Goal: Task Accomplishment & Management: Manage account settings

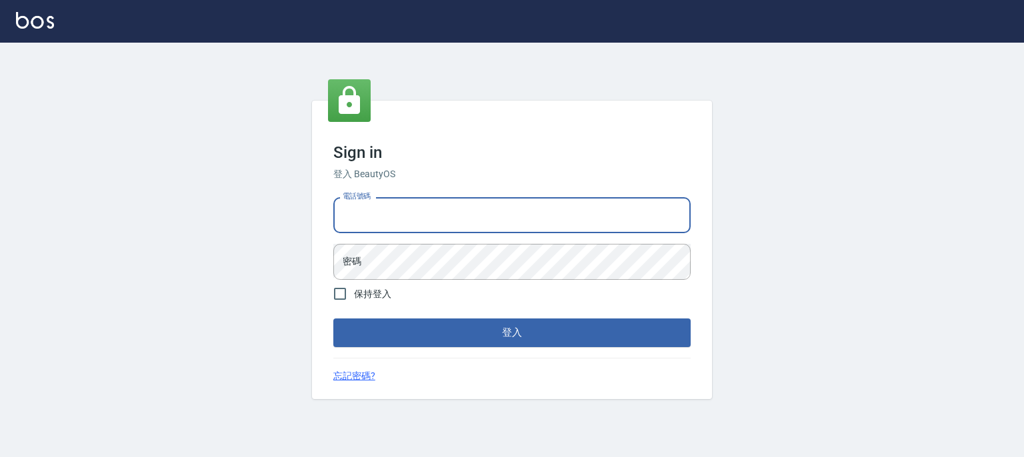
click at [371, 213] on input "電話號碼" at bounding box center [511, 215] width 357 height 36
type input "0937215978"
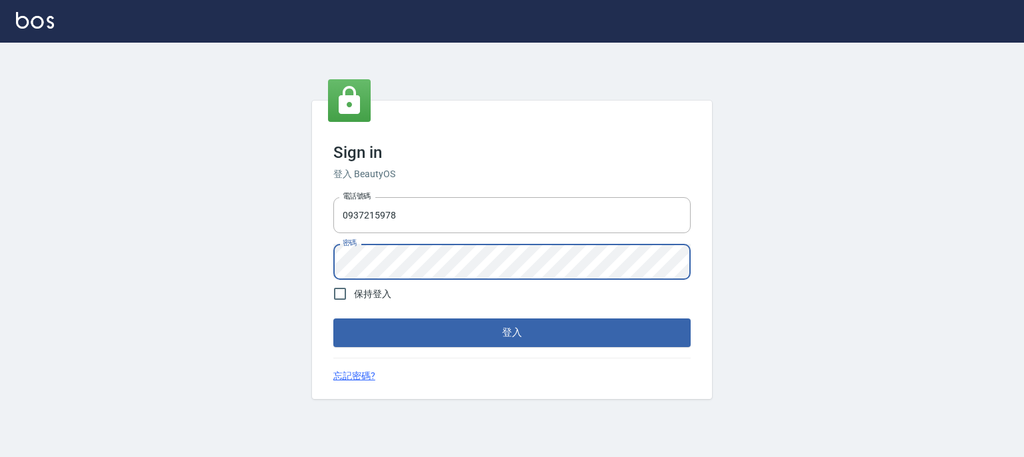
click at [333, 319] on button "登入" at bounding box center [511, 333] width 357 height 28
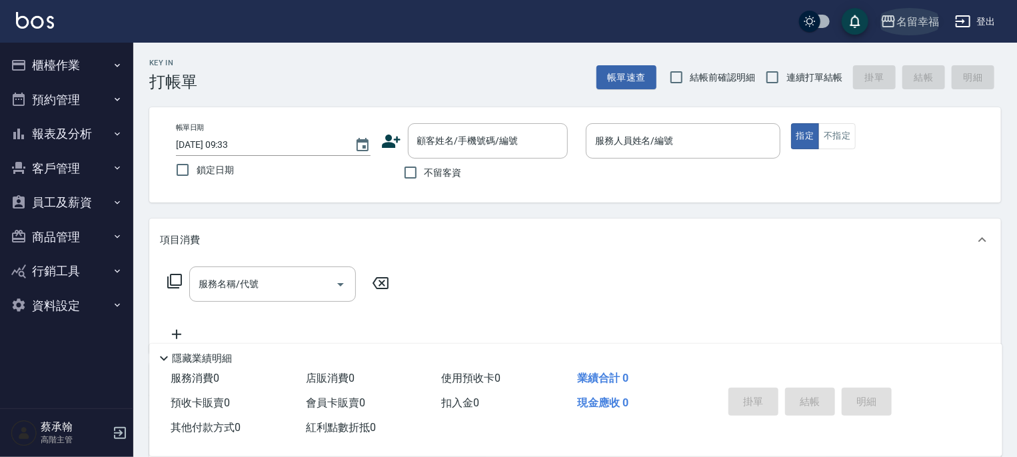
click at [931, 17] on div "名留幸福" at bounding box center [918, 21] width 43 height 17
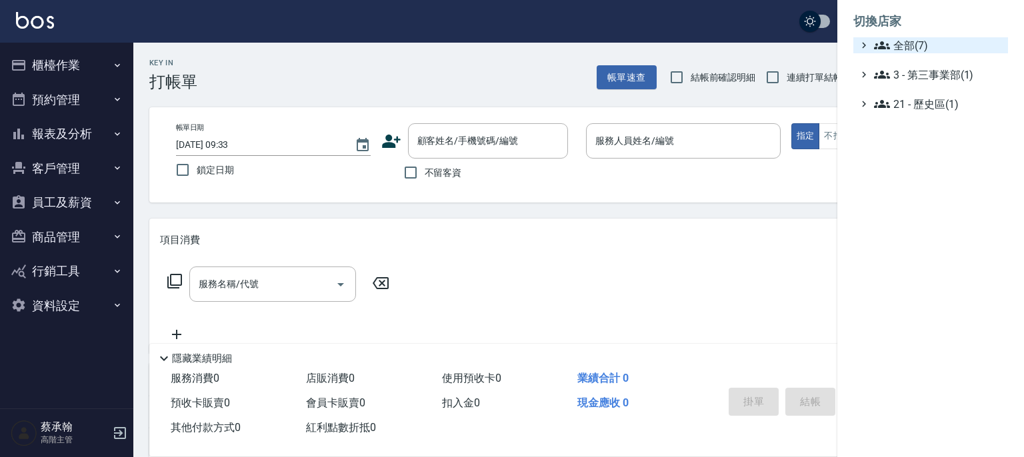
click at [917, 42] on span "全部(7)" at bounding box center [938, 45] width 129 height 16
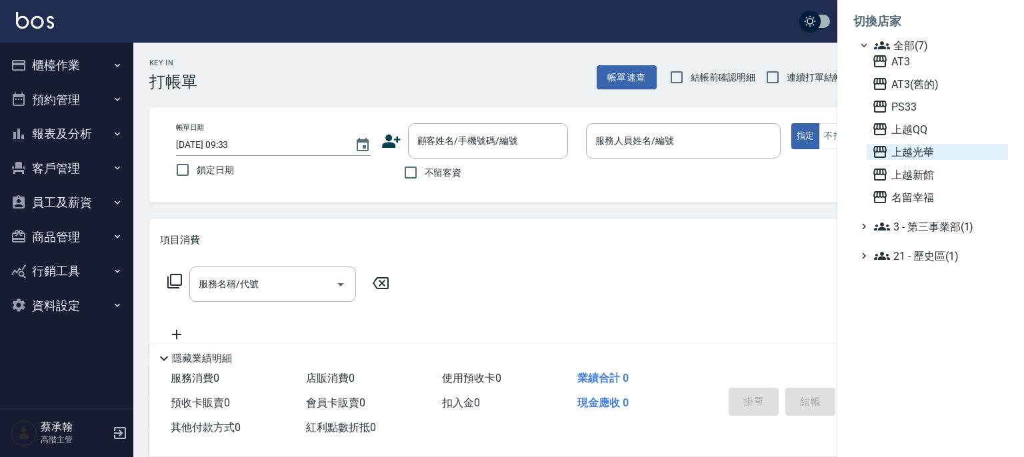
click at [917, 155] on span "上越光華" at bounding box center [937, 152] width 131 height 16
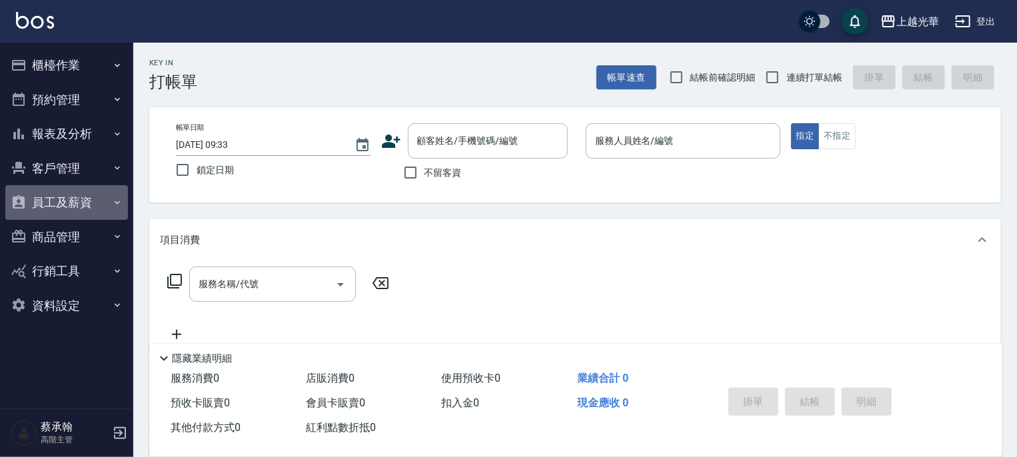
click at [71, 204] on button "員工及薪資" at bounding box center [66, 202] width 123 height 35
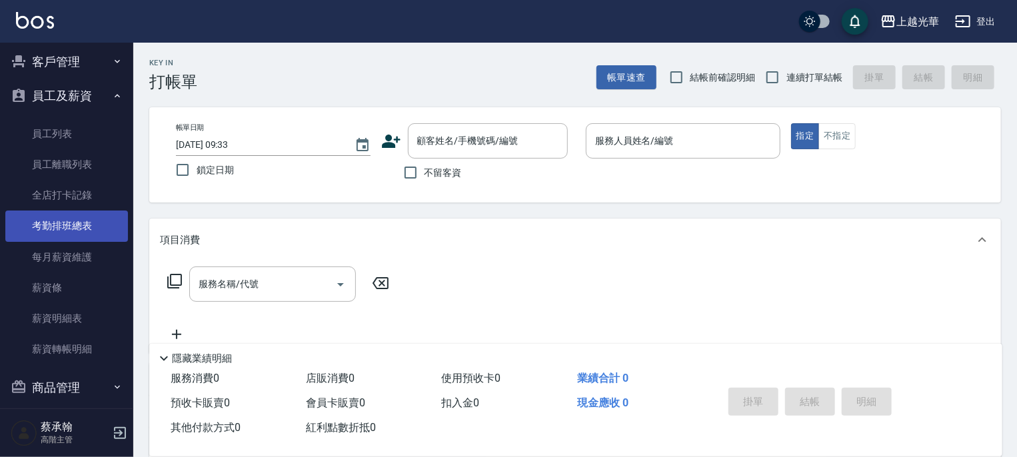
scroll to position [133, 0]
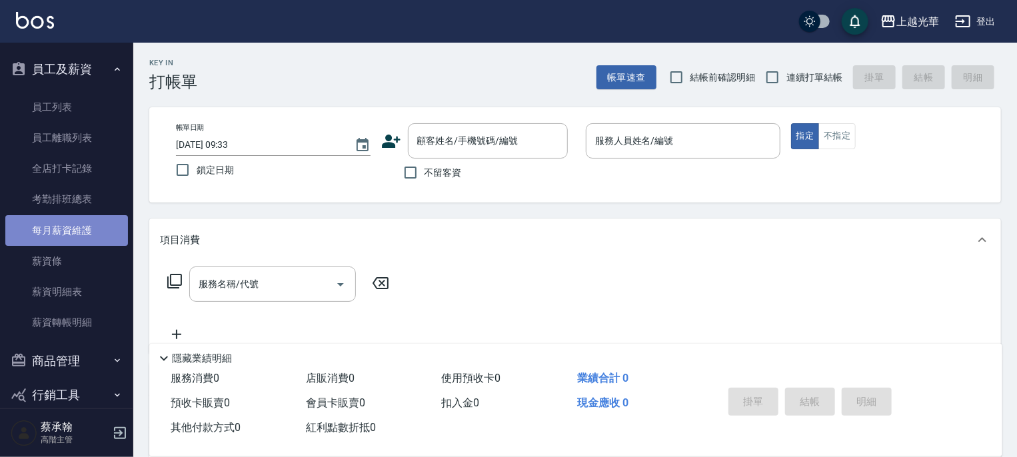
click at [69, 234] on link "每月薪資維護" at bounding box center [66, 230] width 123 height 31
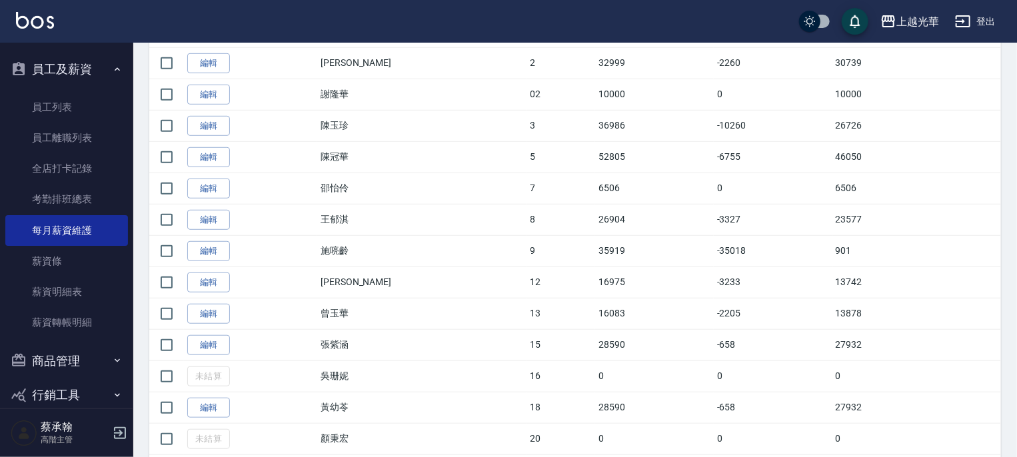
scroll to position [467, 0]
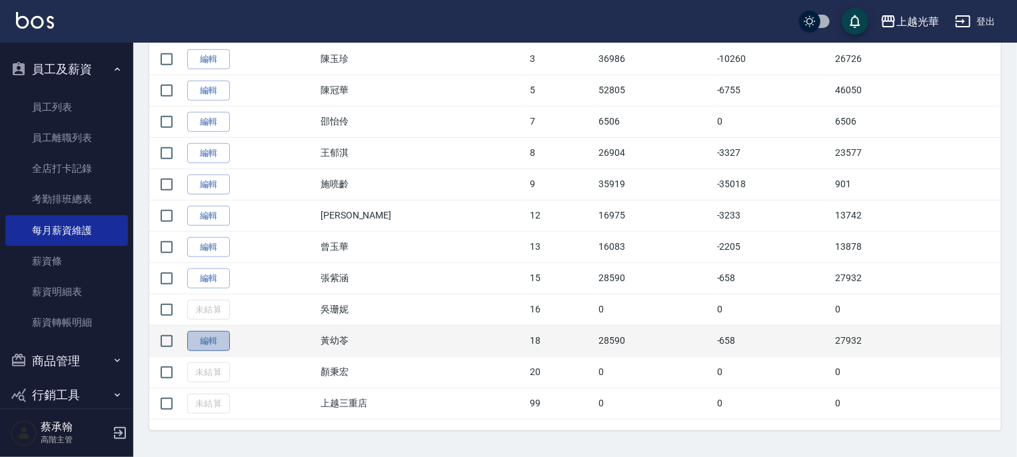
click at [216, 333] on link "編輯" at bounding box center [208, 341] width 43 height 21
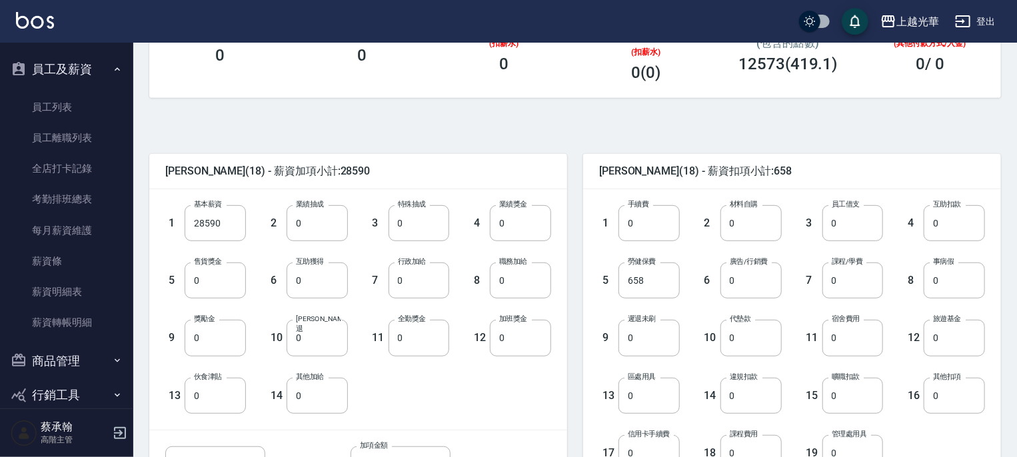
scroll to position [333, 0]
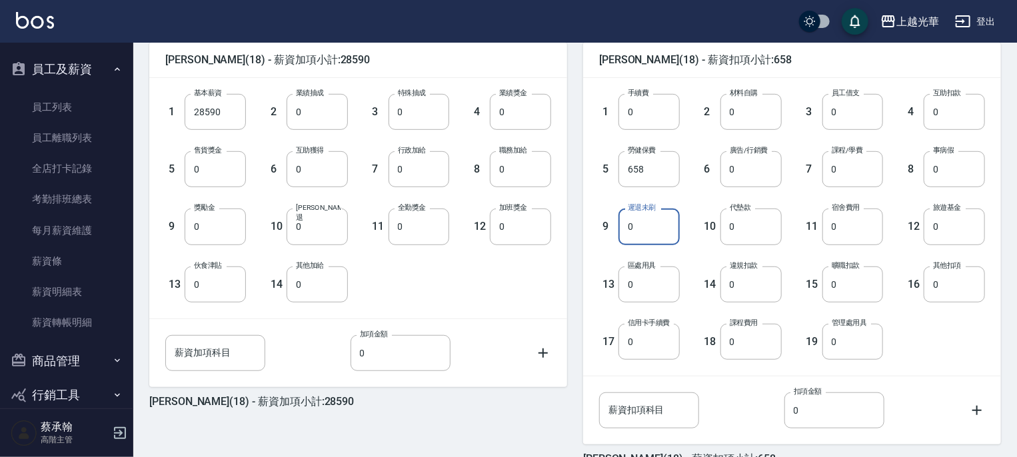
click at [655, 228] on input "0" at bounding box center [649, 227] width 61 height 36
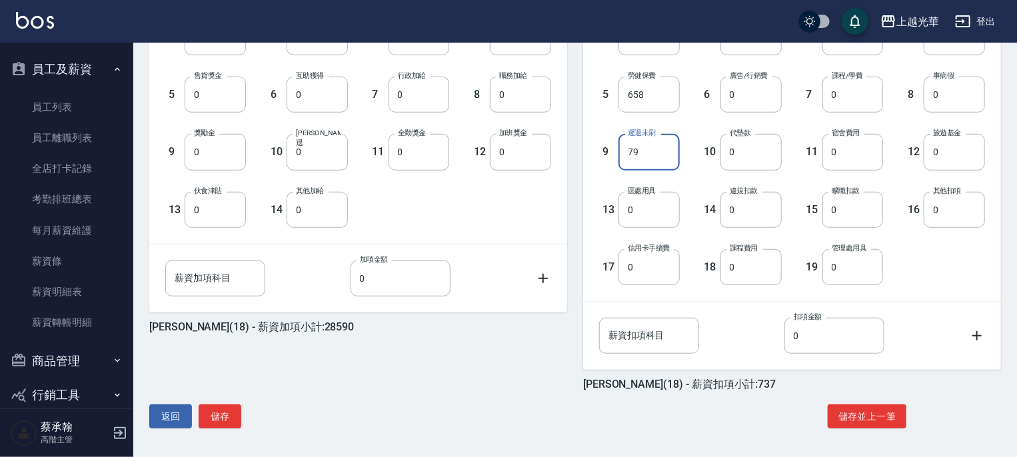
scroll to position [409, 0]
type input "79"
click at [867, 415] on button "儲存並上一筆" at bounding box center [867, 416] width 79 height 25
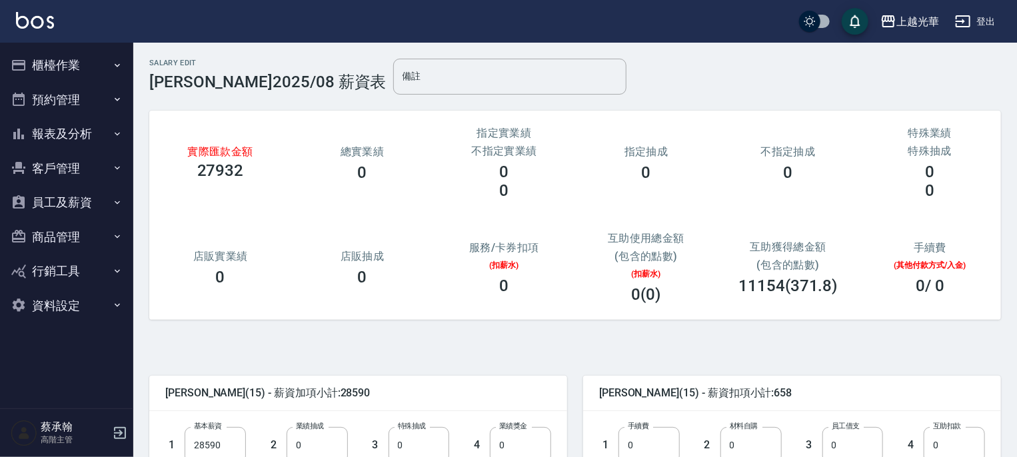
click at [72, 65] on button "櫃檯作業" at bounding box center [66, 65] width 123 height 35
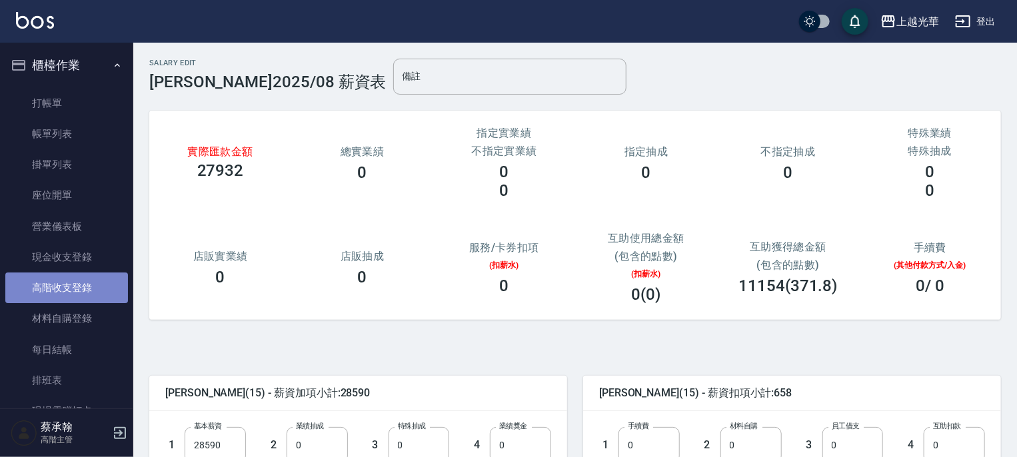
click at [69, 284] on link "高階收支登錄" at bounding box center [66, 288] width 123 height 31
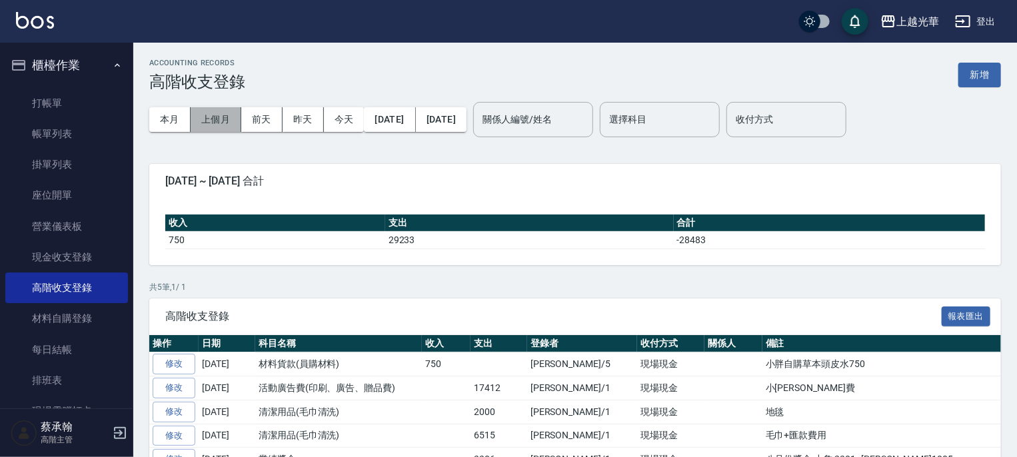
click at [223, 111] on button "上個月" at bounding box center [216, 119] width 51 height 25
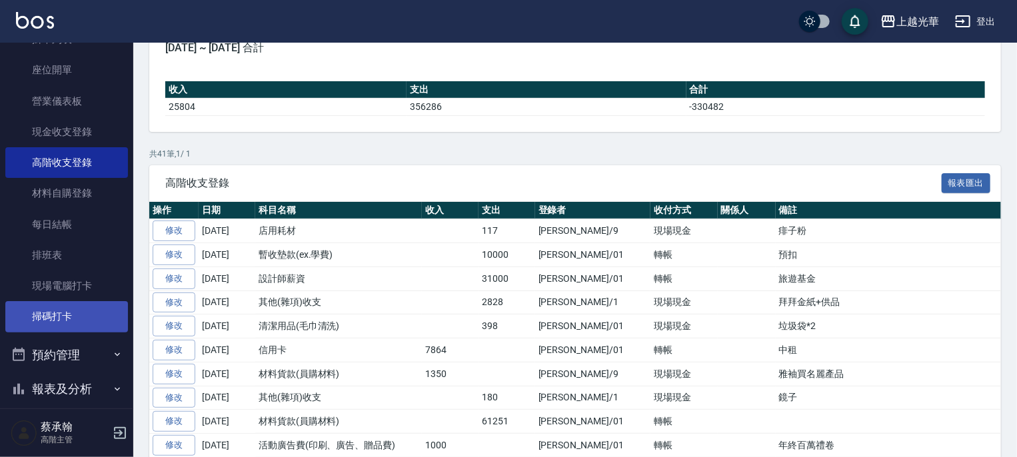
scroll to position [133, 0]
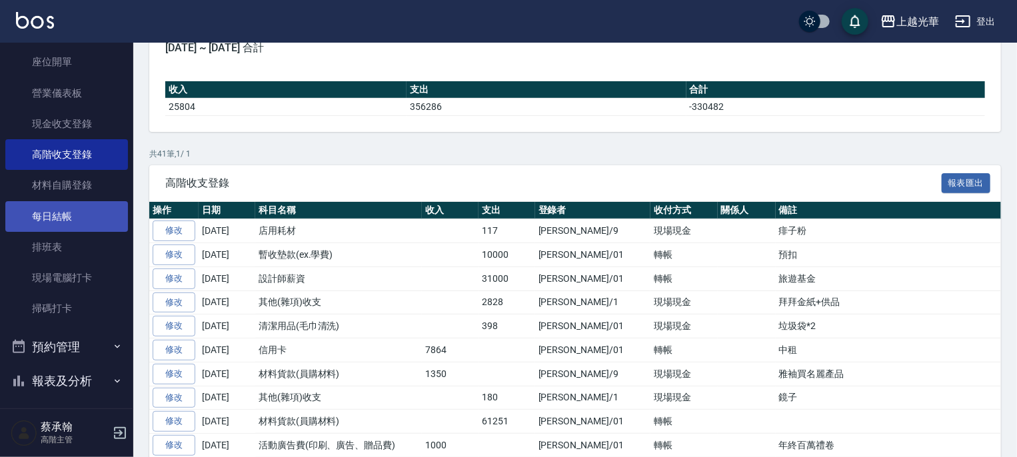
click at [49, 214] on link "每日結帳" at bounding box center [66, 216] width 123 height 31
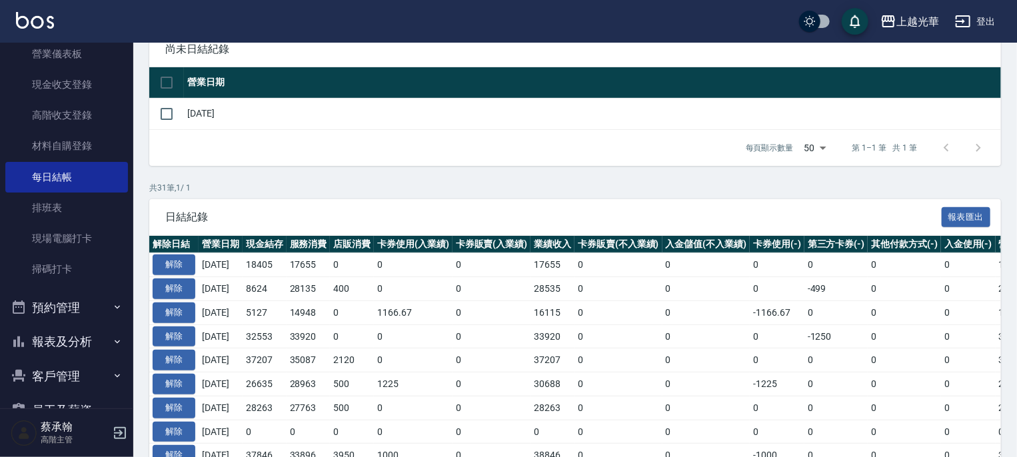
scroll to position [267, 0]
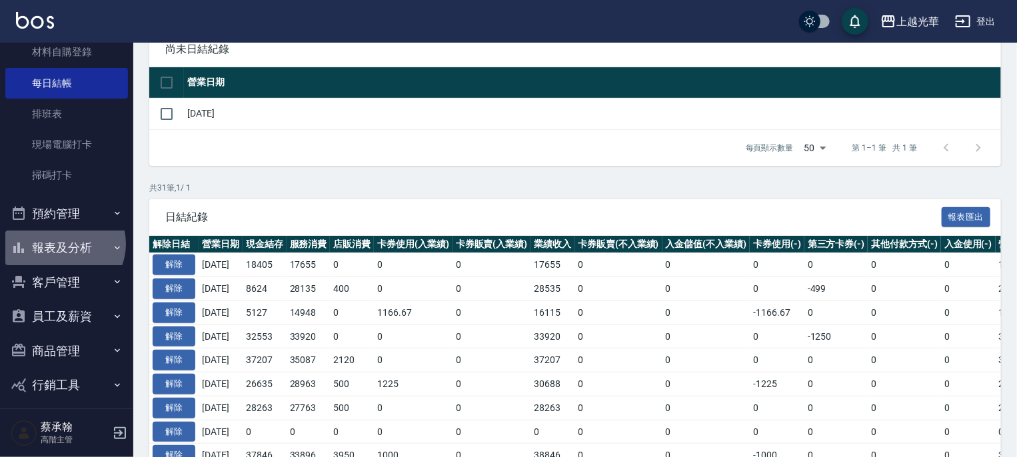
click at [63, 244] on button "報表及分析" at bounding box center [66, 248] width 123 height 35
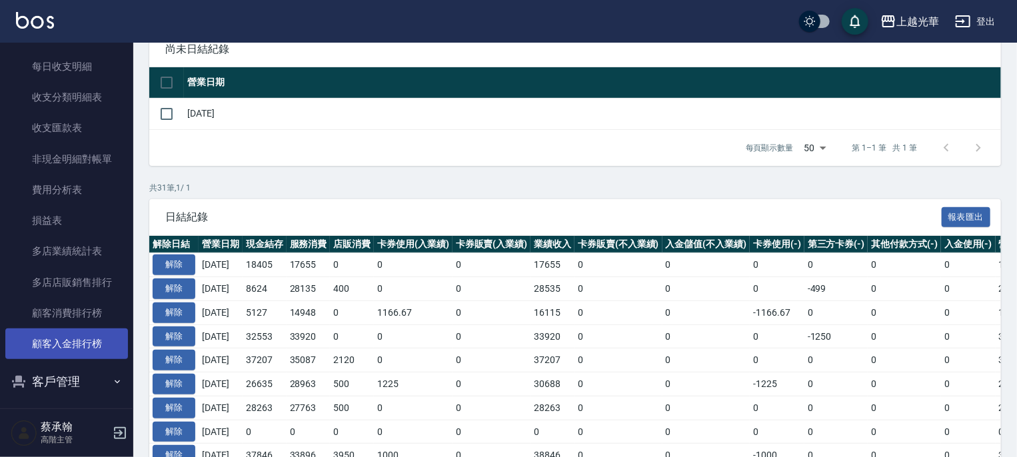
scroll to position [1533, 0]
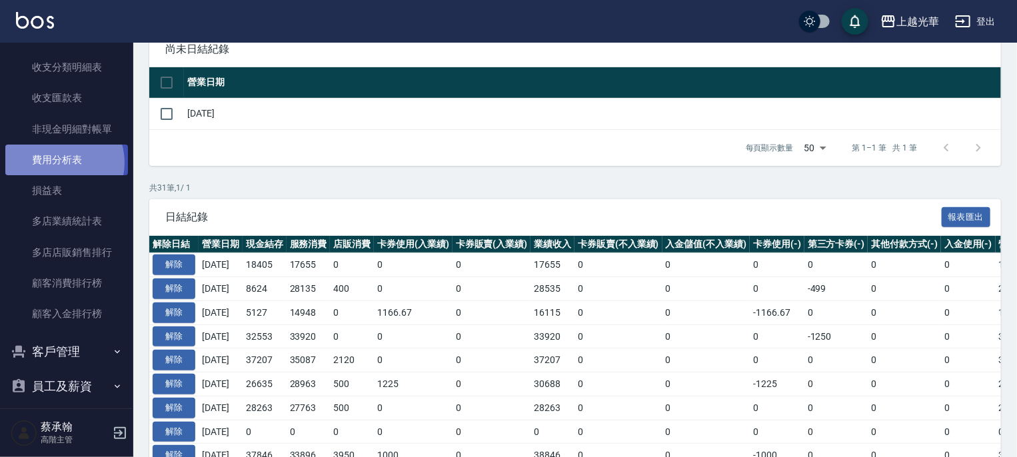
click at [59, 163] on link "費用分析表" at bounding box center [66, 160] width 123 height 31
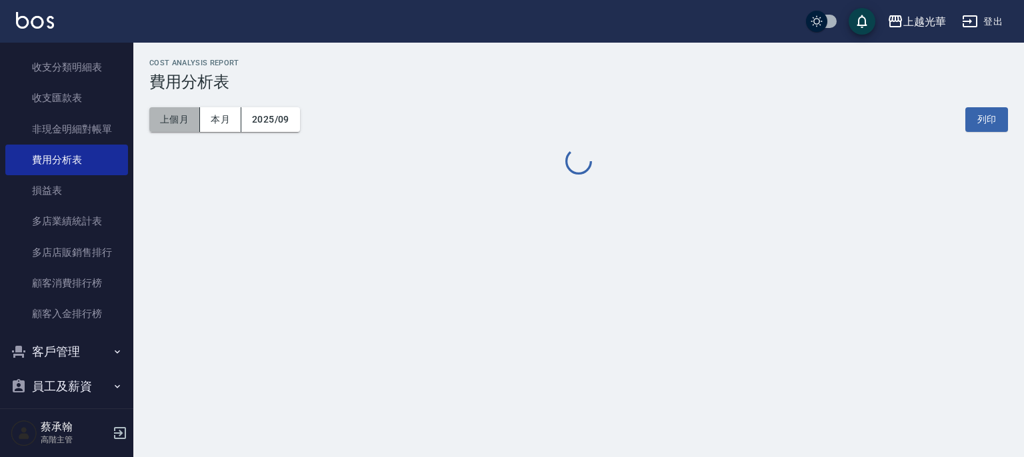
click at [177, 117] on button "上個月" at bounding box center [174, 119] width 51 height 25
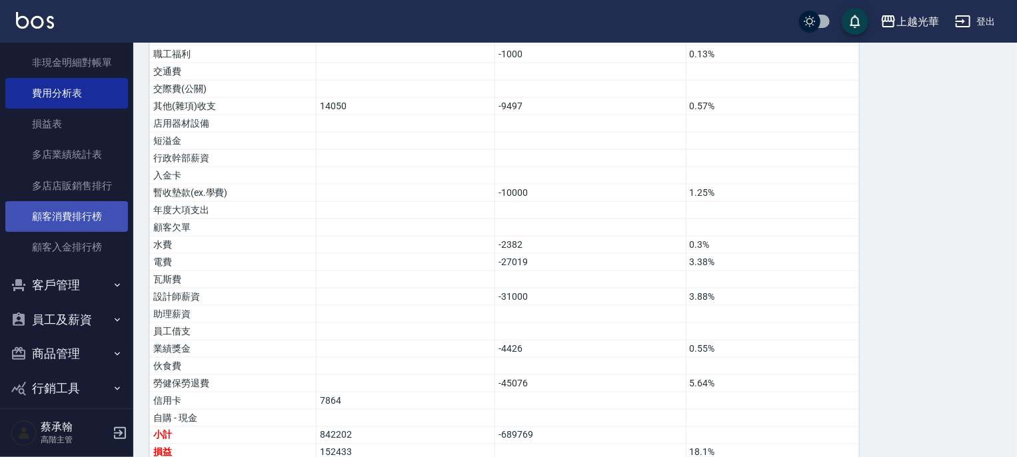
scroll to position [1647, 0]
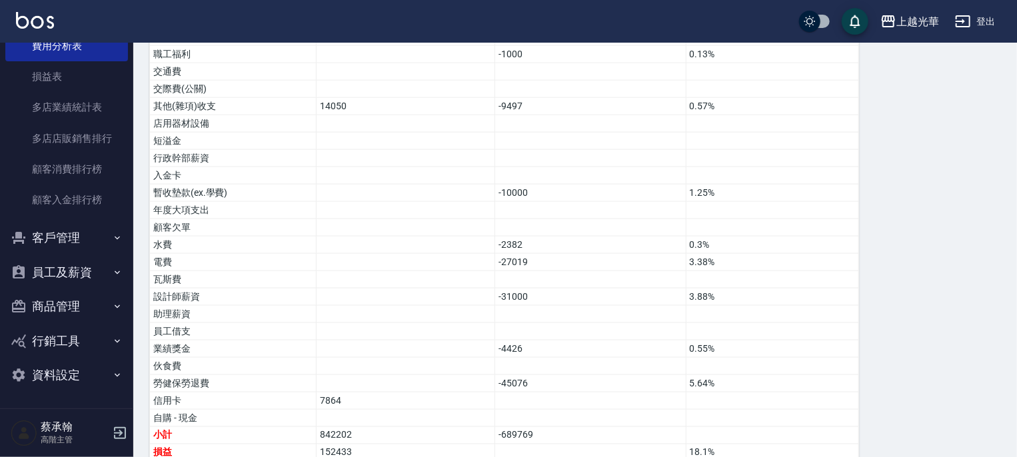
click at [64, 262] on button "員工及薪資" at bounding box center [66, 272] width 123 height 35
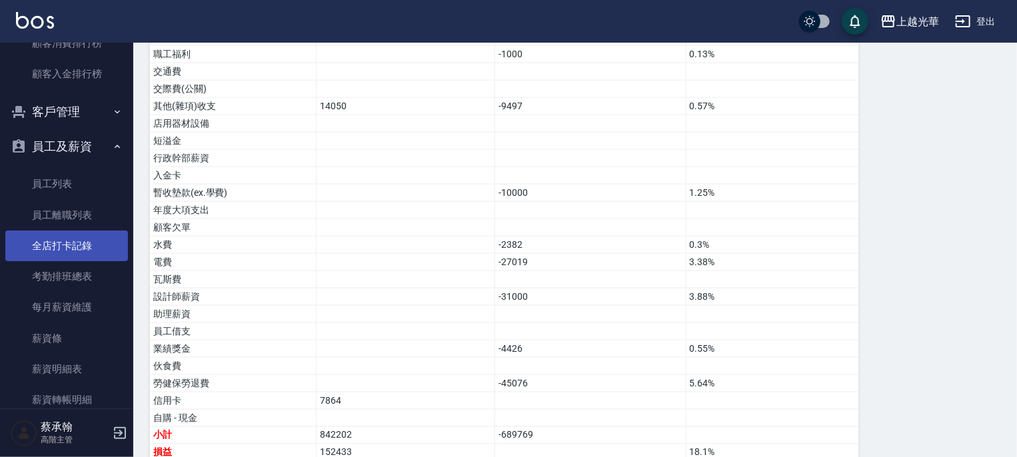
scroll to position [1904, 0]
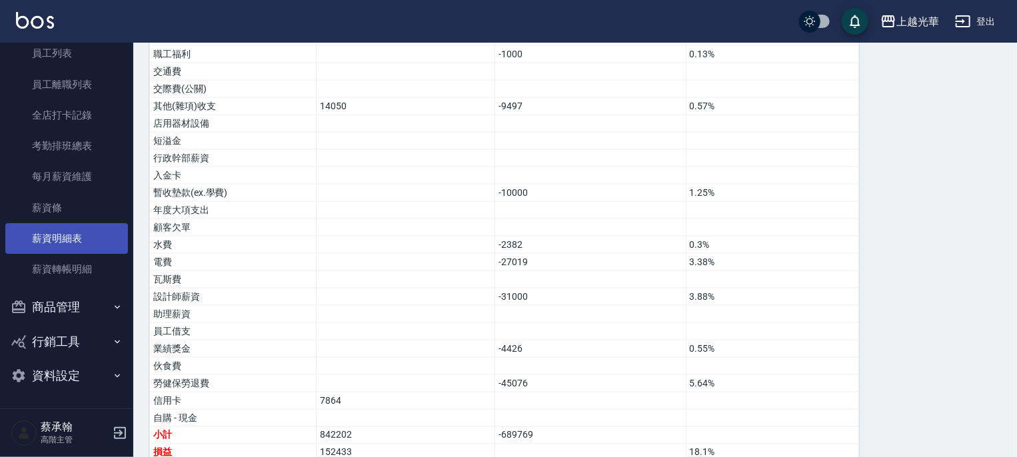
click at [72, 235] on link "薪資明細表" at bounding box center [66, 238] width 123 height 31
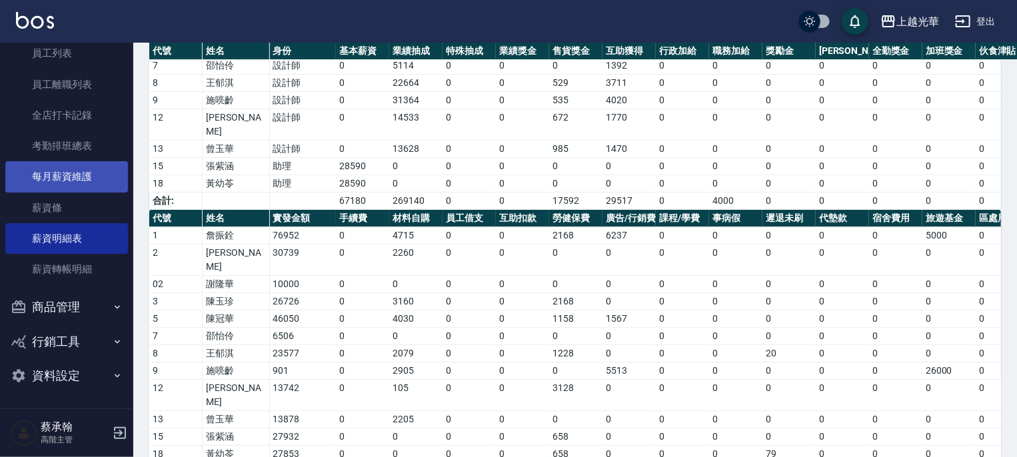
click at [67, 172] on link "每月薪資維護" at bounding box center [66, 176] width 123 height 31
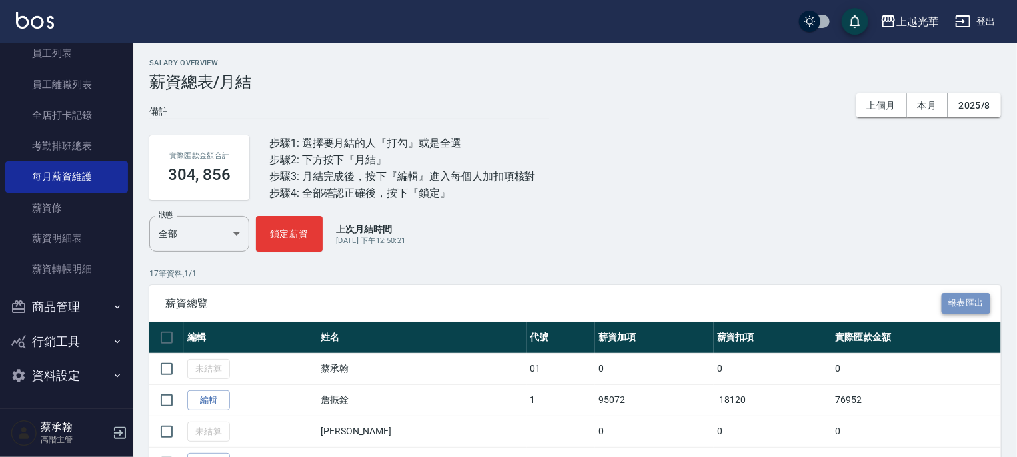
click at [963, 305] on button "報表匯出" at bounding box center [966, 303] width 49 height 21
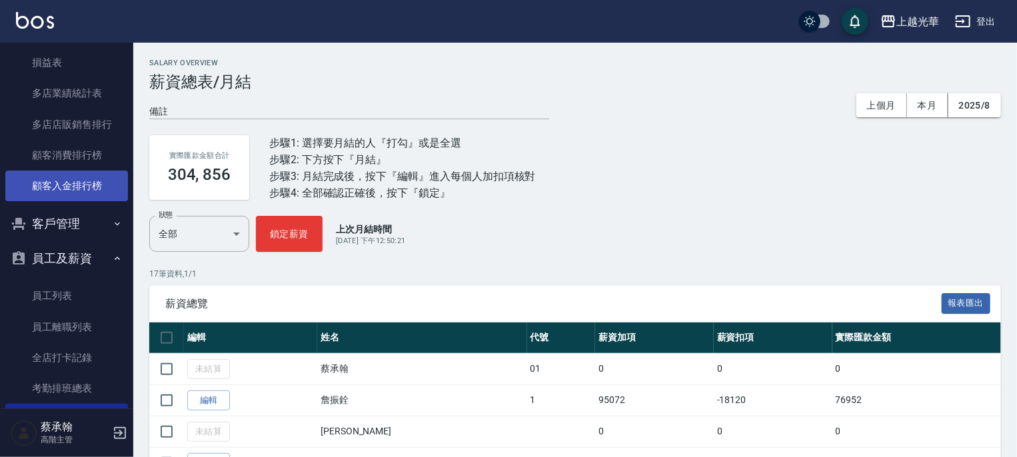
scroll to position [1637, 0]
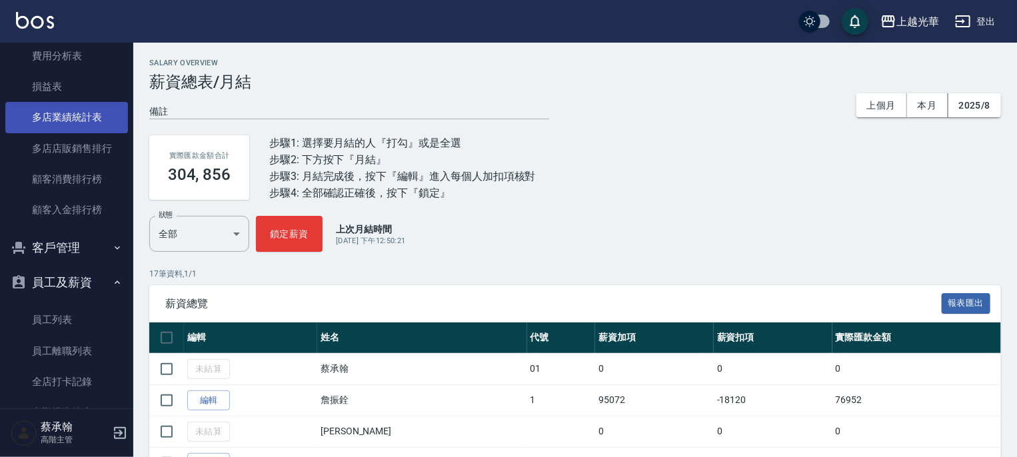
drag, startPoint x: 55, startPoint y: 59, endPoint x: 89, endPoint y: 102, distance: 55.1
click at [55, 59] on link "費用分析表" at bounding box center [66, 56] width 123 height 31
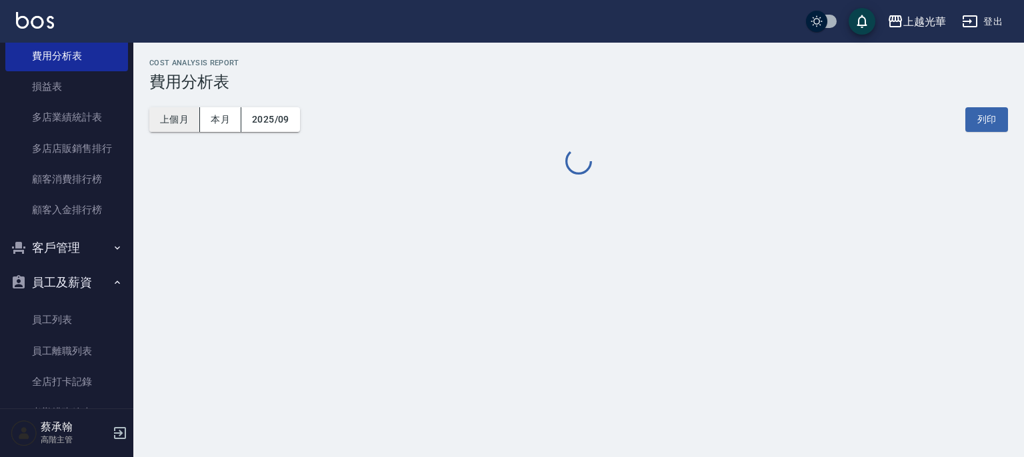
click at [176, 115] on button "上個月" at bounding box center [174, 119] width 51 height 25
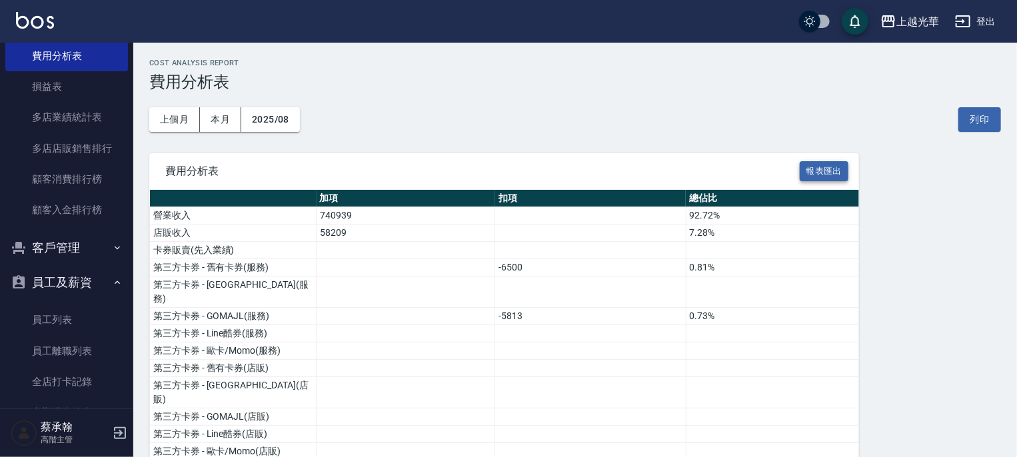
click at [841, 169] on button "報表匯出" at bounding box center [824, 171] width 49 height 21
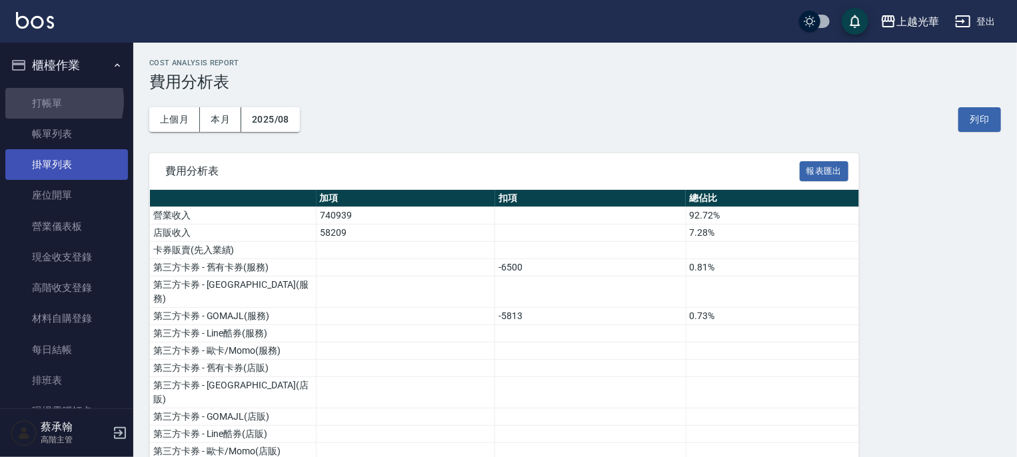
drag, startPoint x: 53, startPoint y: 101, endPoint x: 61, endPoint y: 163, distance: 63.3
click at [53, 102] on link "打帳單" at bounding box center [66, 103] width 123 height 31
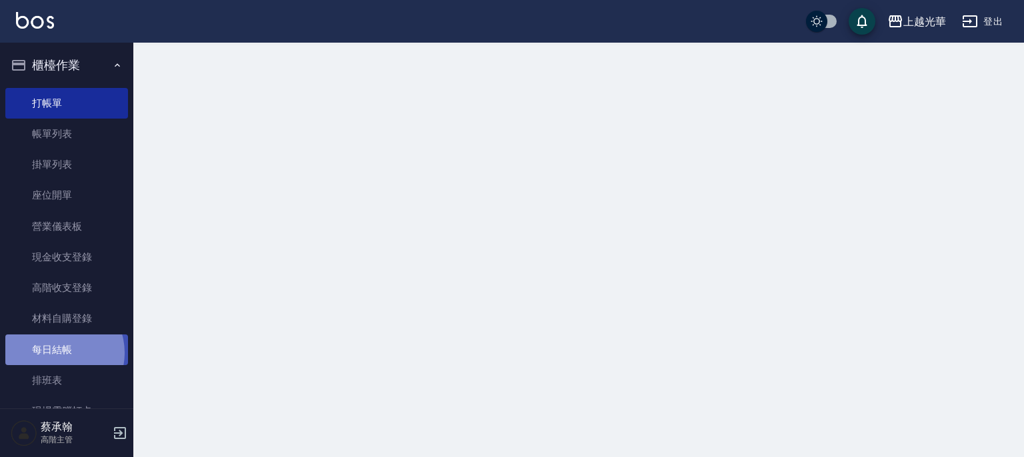
click at [59, 353] on link "每日結帳" at bounding box center [66, 350] width 123 height 31
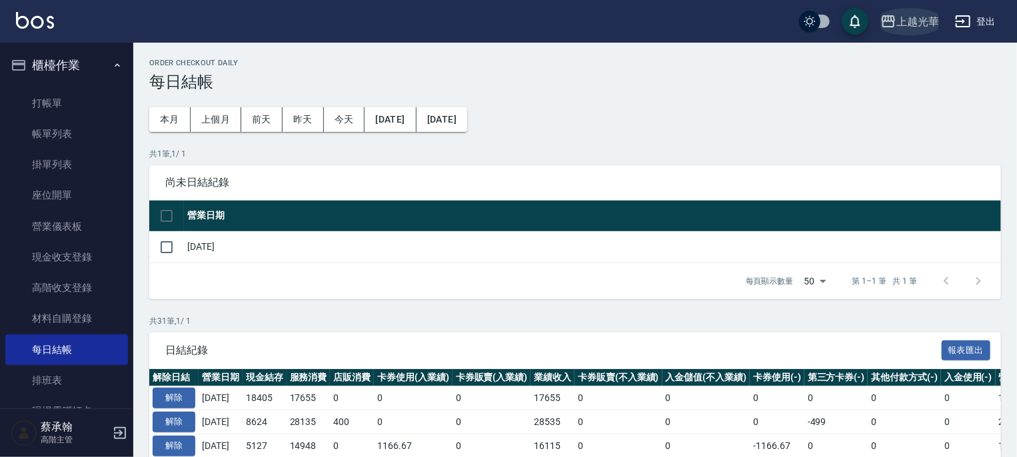
click at [912, 11] on button "上越光華" at bounding box center [909, 21] width 69 height 27
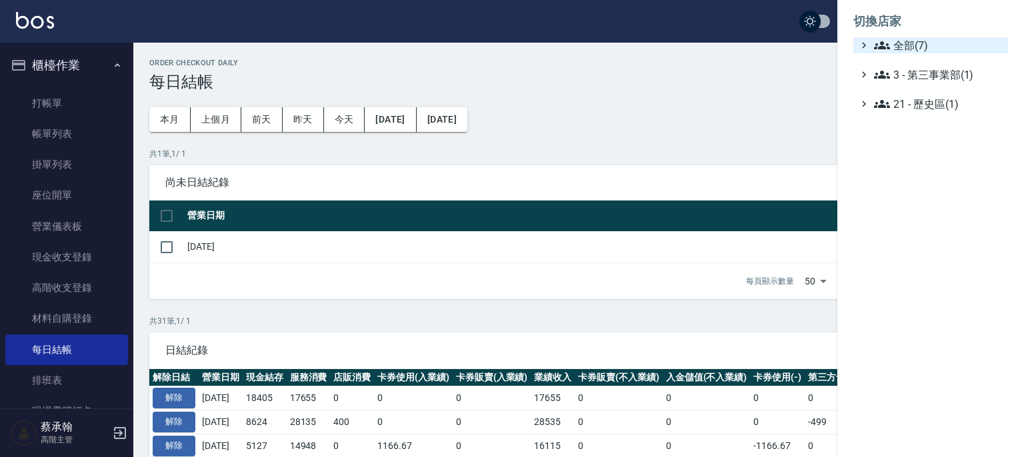
click at [921, 41] on span "全部(7)" at bounding box center [938, 45] width 129 height 16
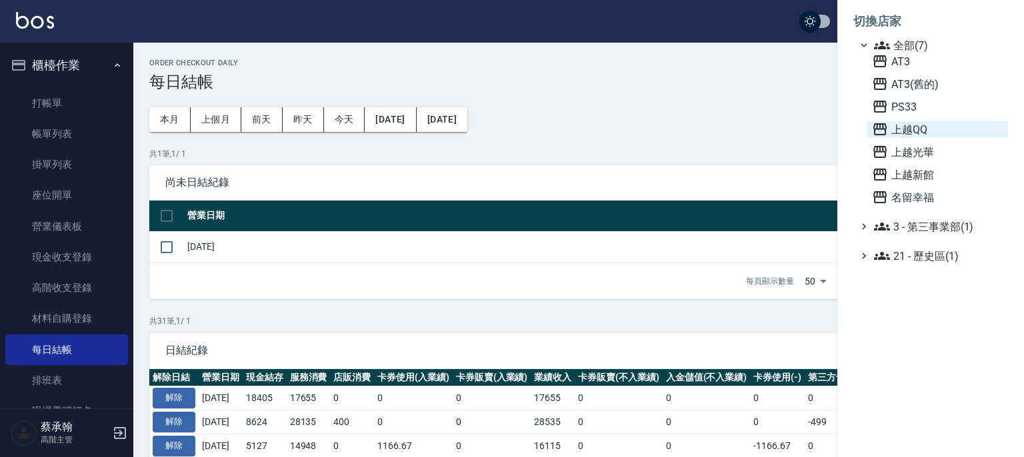
click at [909, 133] on span "上越QQ" at bounding box center [937, 129] width 131 height 16
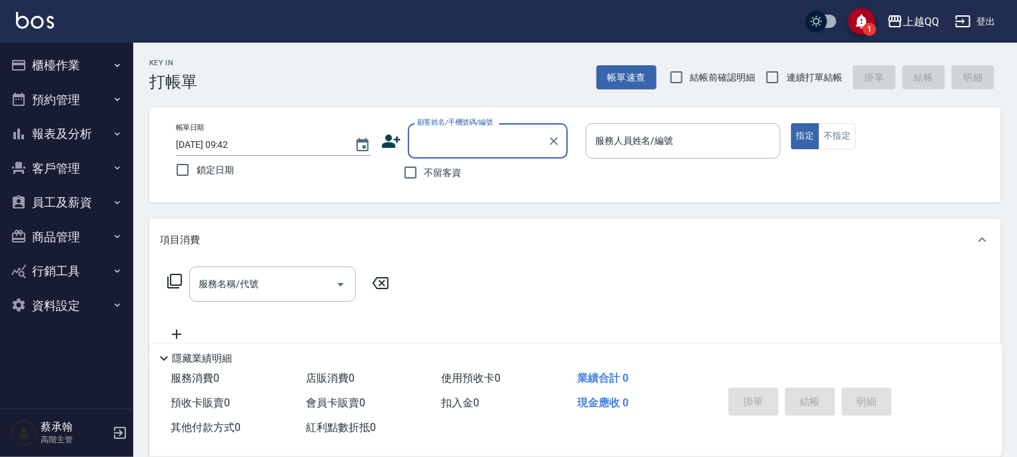
click at [78, 203] on button "員工及薪資" at bounding box center [66, 202] width 123 height 35
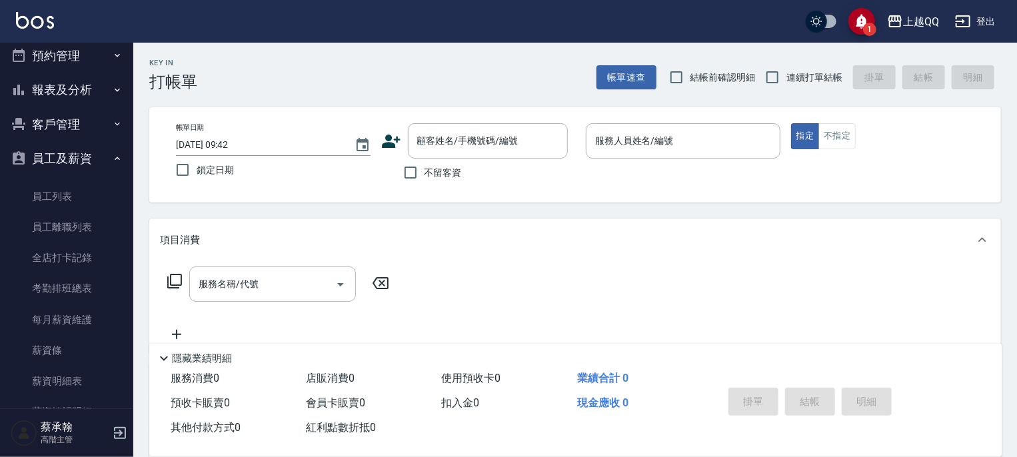
scroll to position [133, 0]
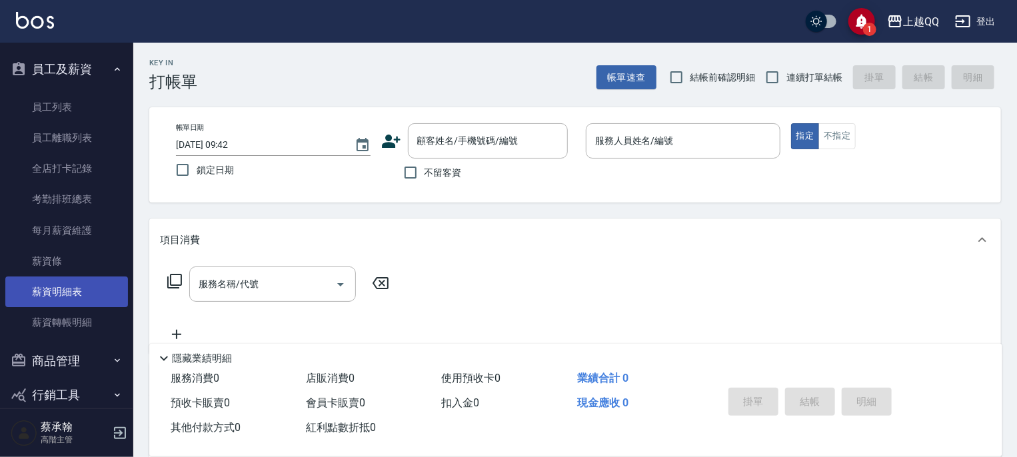
click at [73, 283] on link "薪資明細表" at bounding box center [66, 292] width 123 height 31
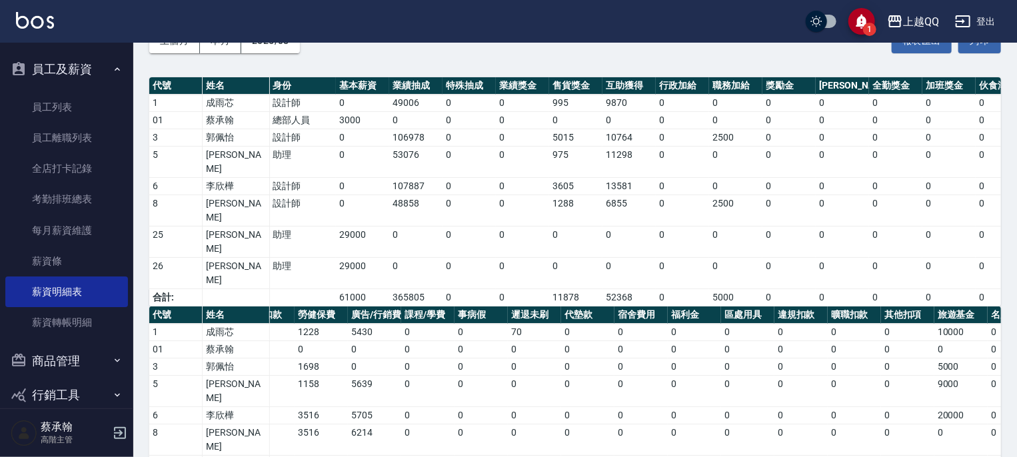
scroll to position [0, 144]
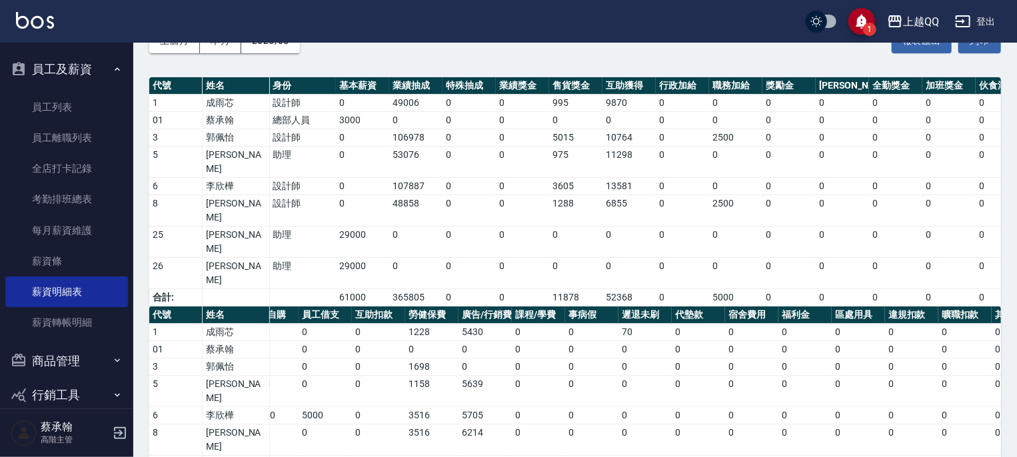
drag, startPoint x: 59, startPoint y: 228, endPoint x: 133, endPoint y: 239, distance: 74.8
click at [59, 227] on link "每月薪資維護" at bounding box center [66, 230] width 123 height 31
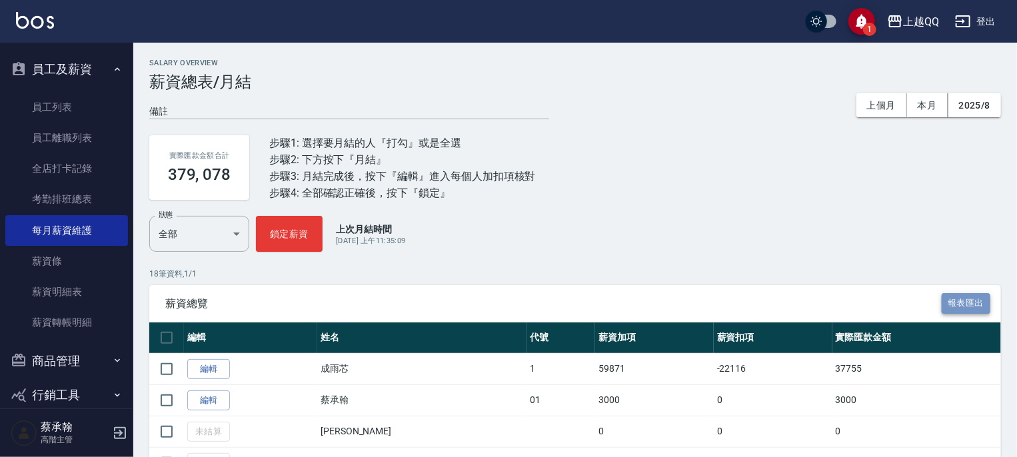
click at [961, 305] on button "報表匯出" at bounding box center [966, 303] width 49 height 21
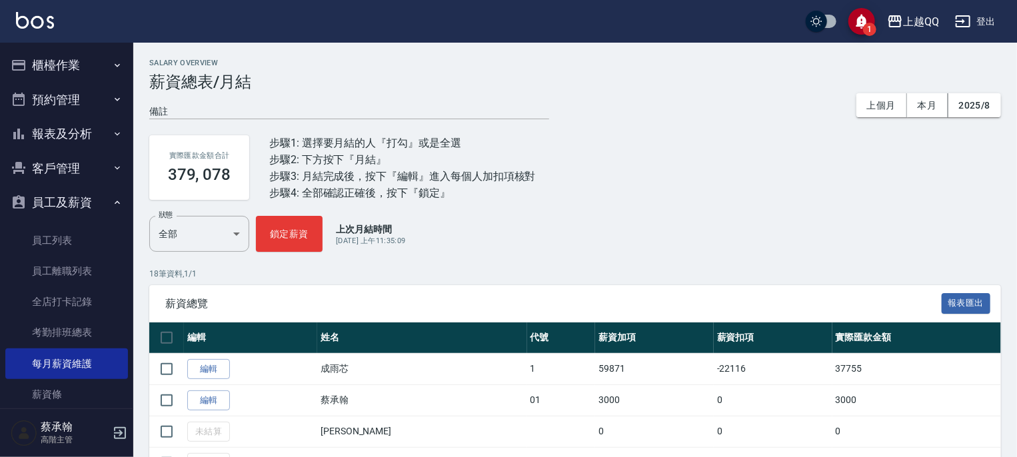
click at [70, 133] on button "報表及分析" at bounding box center [66, 134] width 123 height 35
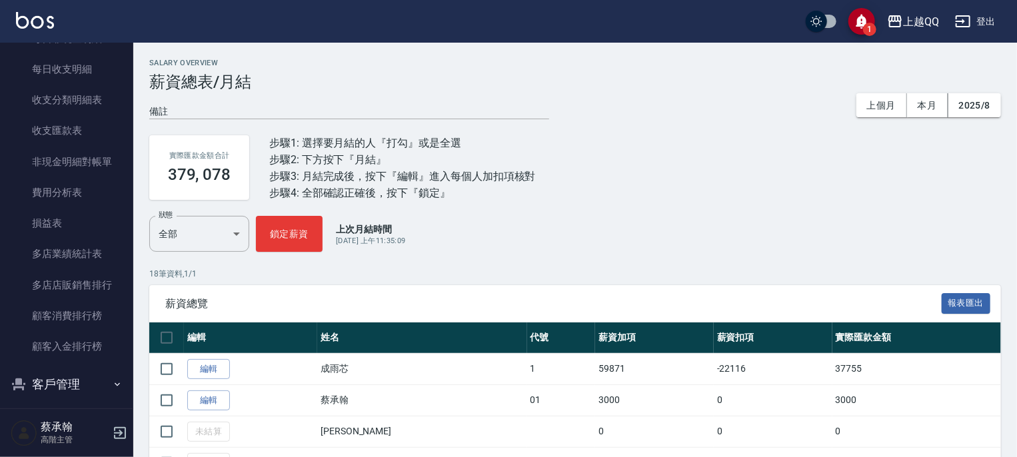
scroll to position [1133, 0]
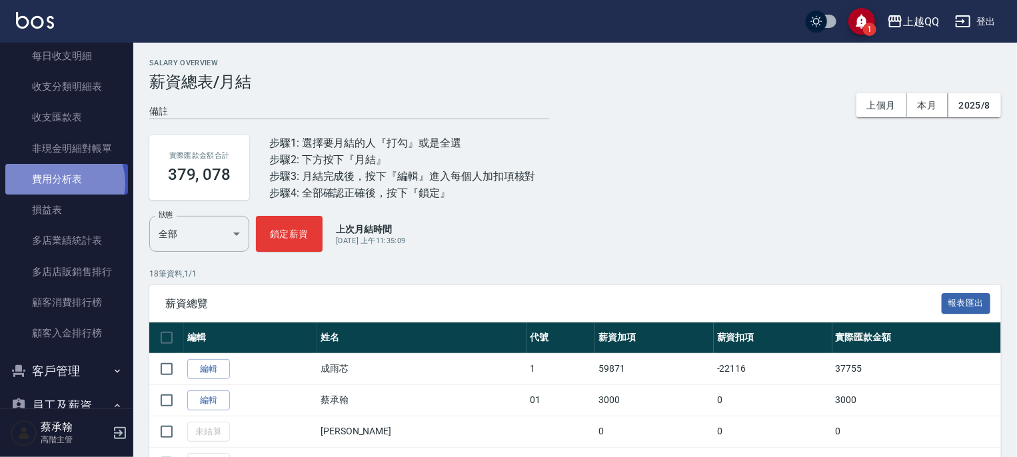
click at [61, 183] on link "費用分析表" at bounding box center [66, 179] width 123 height 31
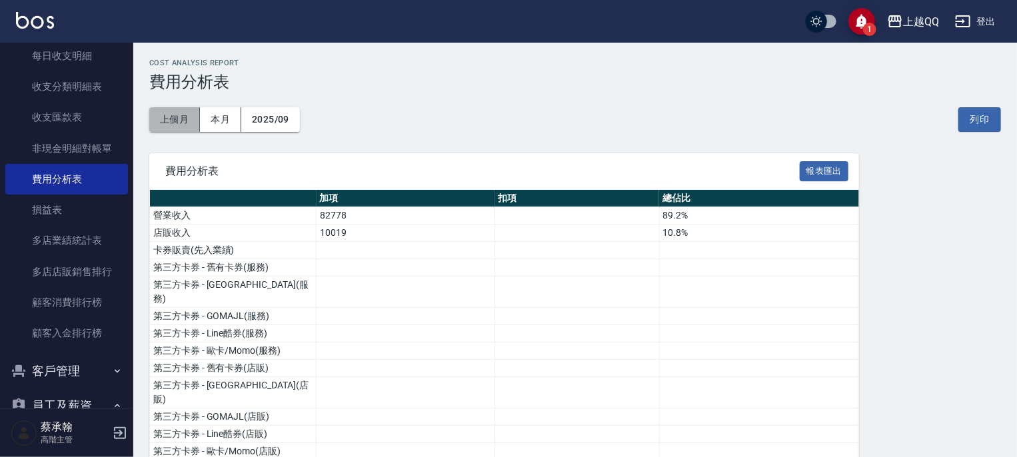
click at [173, 118] on button "上個月" at bounding box center [174, 119] width 51 height 25
click at [789, 169] on span "費用分析表" at bounding box center [482, 171] width 635 height 13
click at [843, 163] on button "報表匯出" at bounding box center [824, 171] width 49 height 21
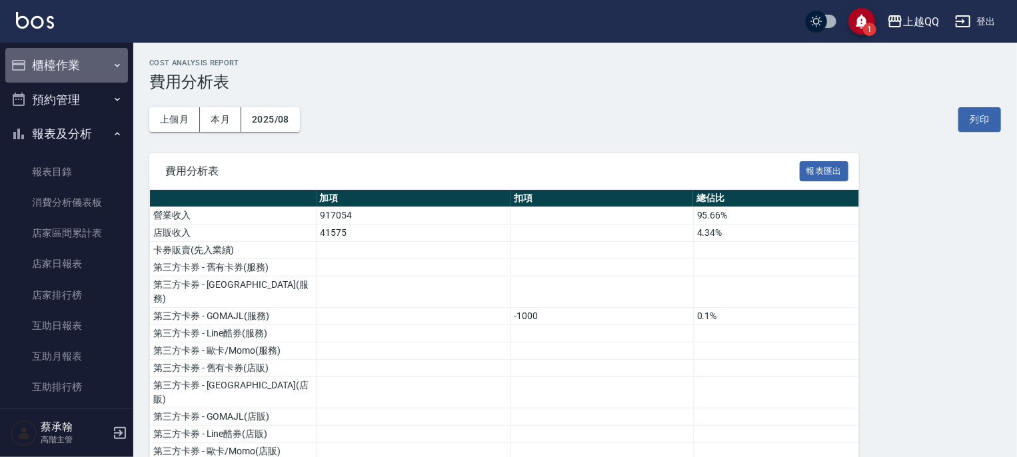
drag, startPoint x: 73, startPoint y: 65, endPoint x: 73, endPoint y: 88, distance: 23.3
click at [73, 65] on button "櫃檯作業" at bounding box center [66, 65] width 123 height 35
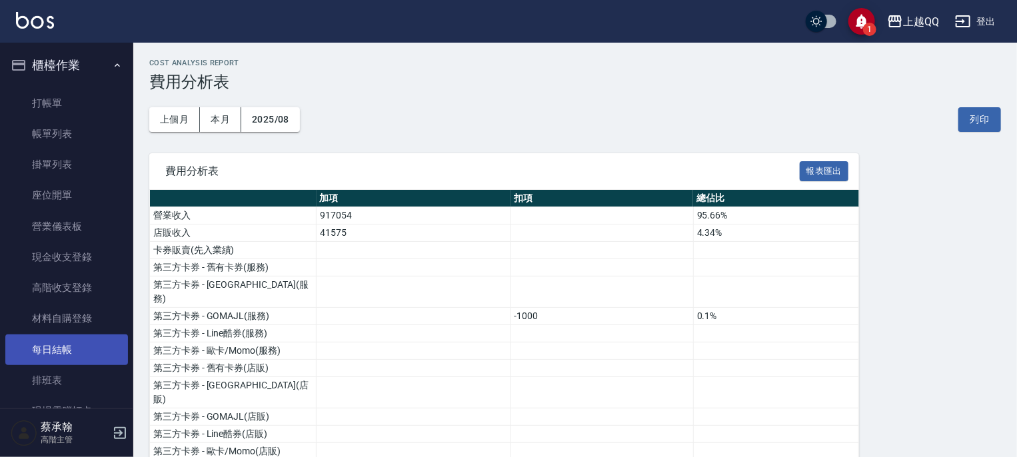
click at [67, 347] on link "每日結帳" at bounding box center [66, 350] width 123 height 31
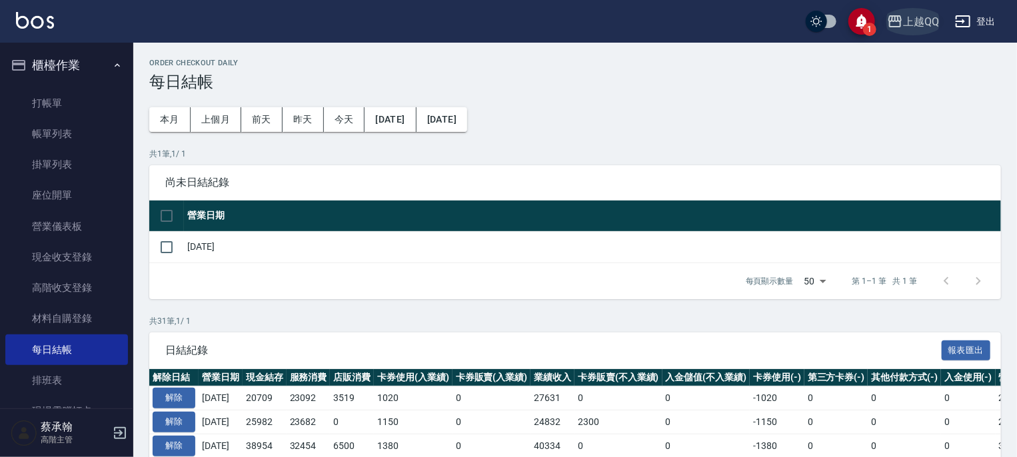
click at [909, 23] on div "上越QQ" at bounding box center [921, 21] width 36 height 17
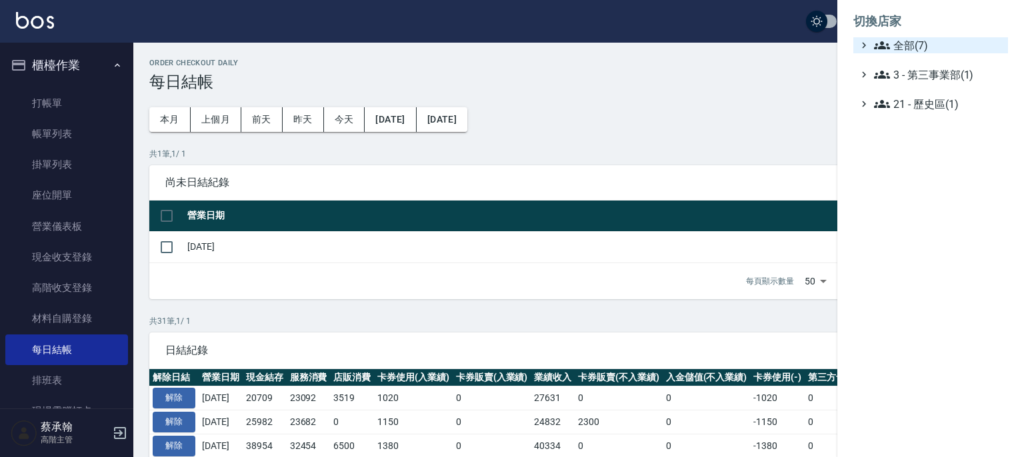
click at [899, 41] on span "全部(7)" at bounding box center [938, 45] width 129 height 16
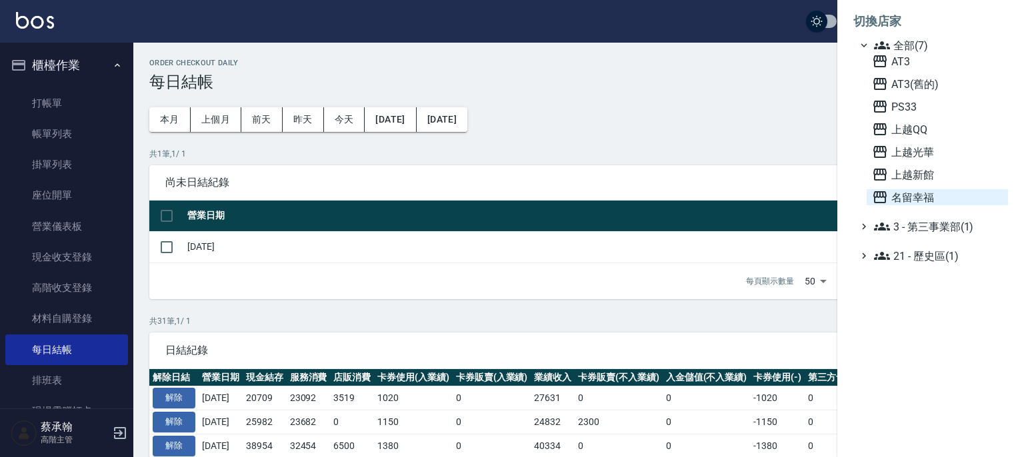
click at [899, 198] on span "名留幸福" at bounding box center [937, 197] width 131 height 16
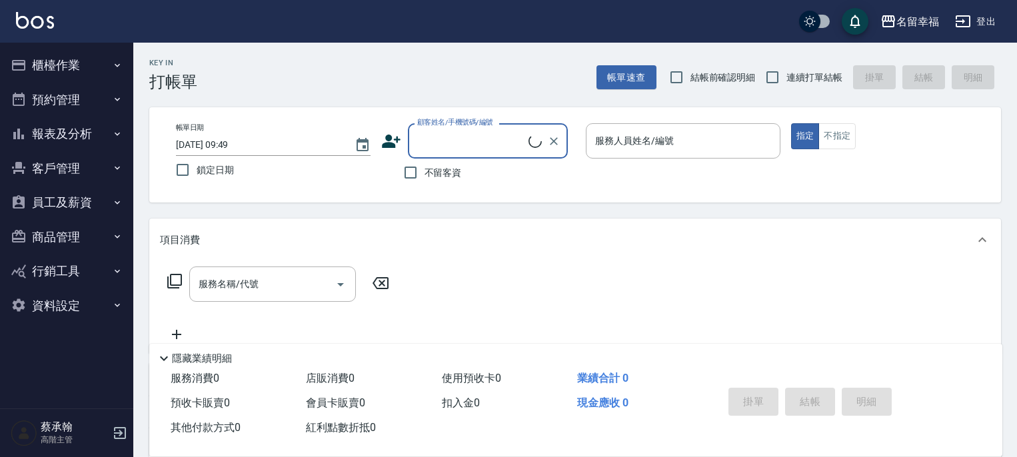
click at [85, 201] on button "員工及薪資" at bounding box center [66, 202] width 123 height 35
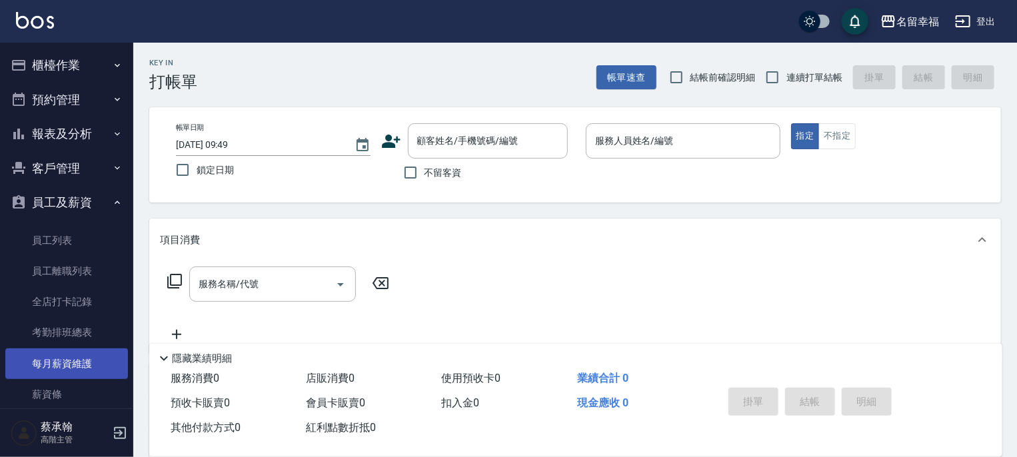
click at [63, 365] on link "每月薪資維護" at bounding box center [66, 364] width 123 height 31
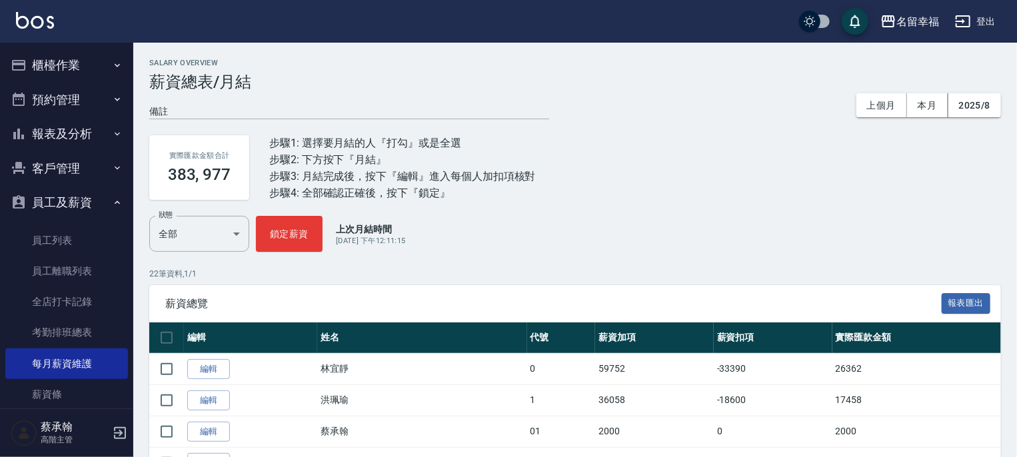
scroll to position [133, 0]
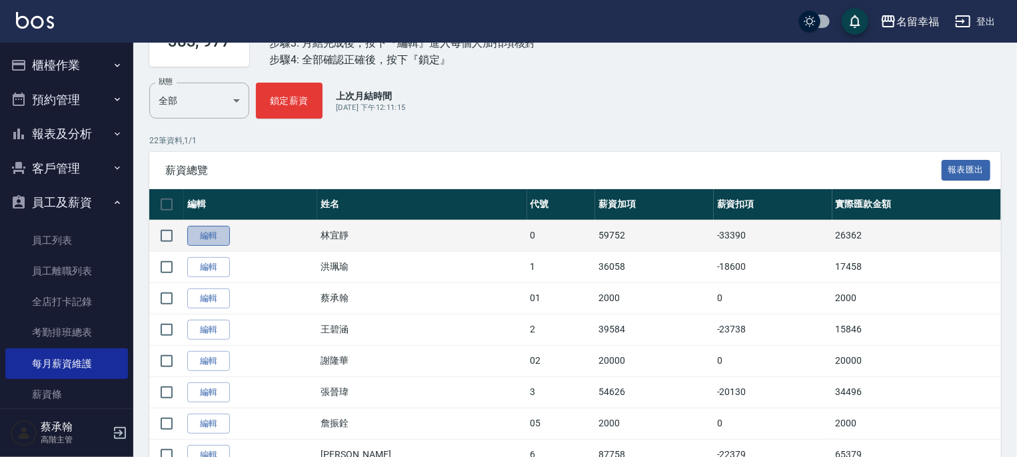
click at [205, 232] on link "編輯" at bounding box center [208, 236] width 43 height 21
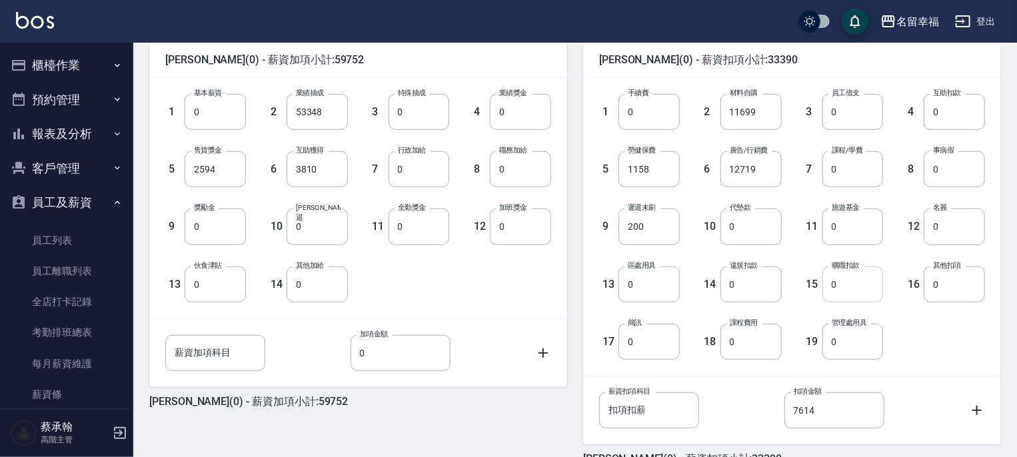
scroll to position [409, 0]
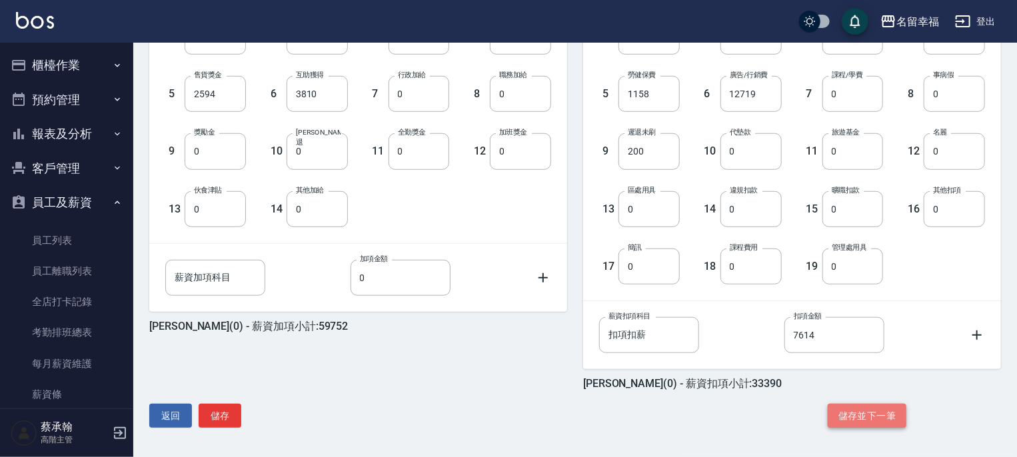
click at [858, 415] on button "儲存並下一筆" at bounding box center [867, 416] width 79 height 25
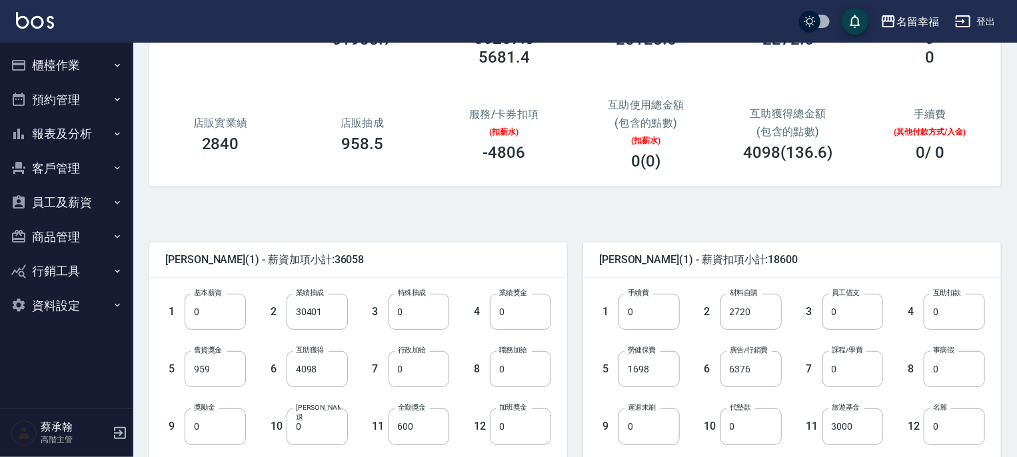
scroll to position [67, 0]
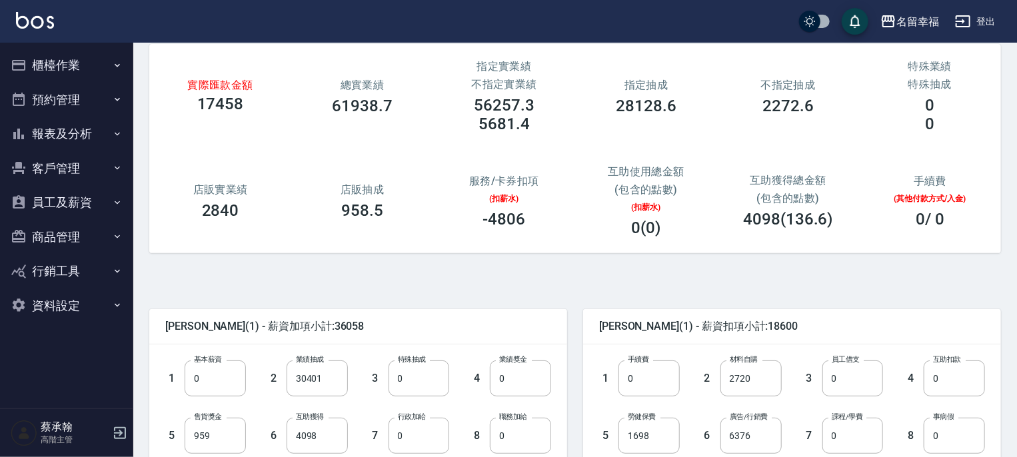
click at [56, 198] on button "員工及薪資" at bounding box center [66, 202] width 123 height 35
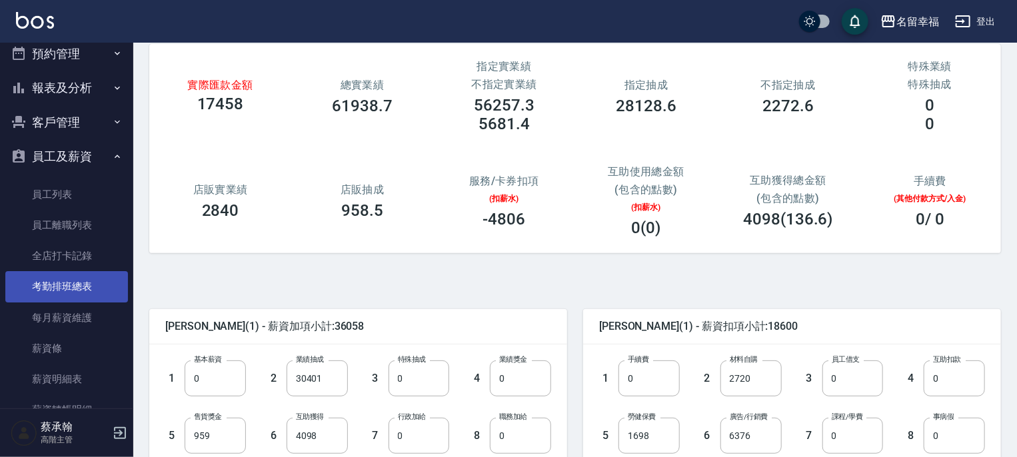
scroll to position [133, 0]
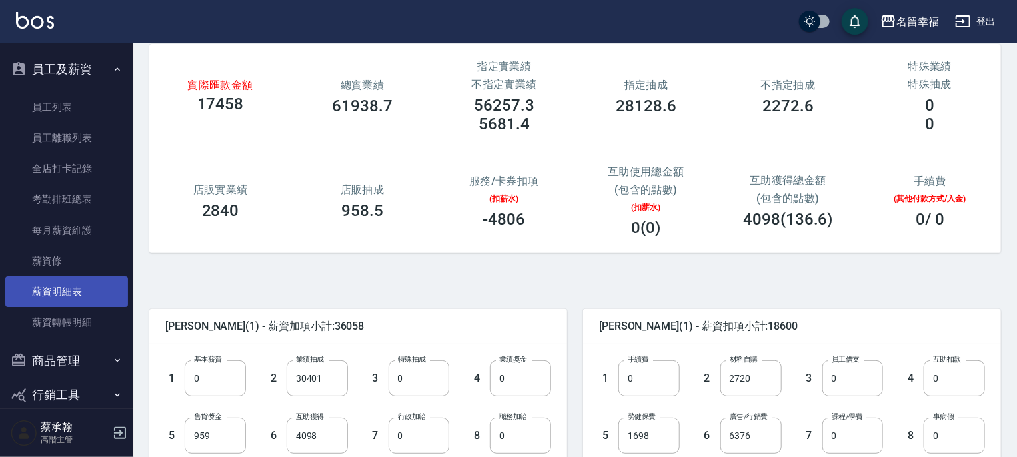
click at [60, 295] on link "薪資明細表" at bounding box center [66, 292] width 123 height 31
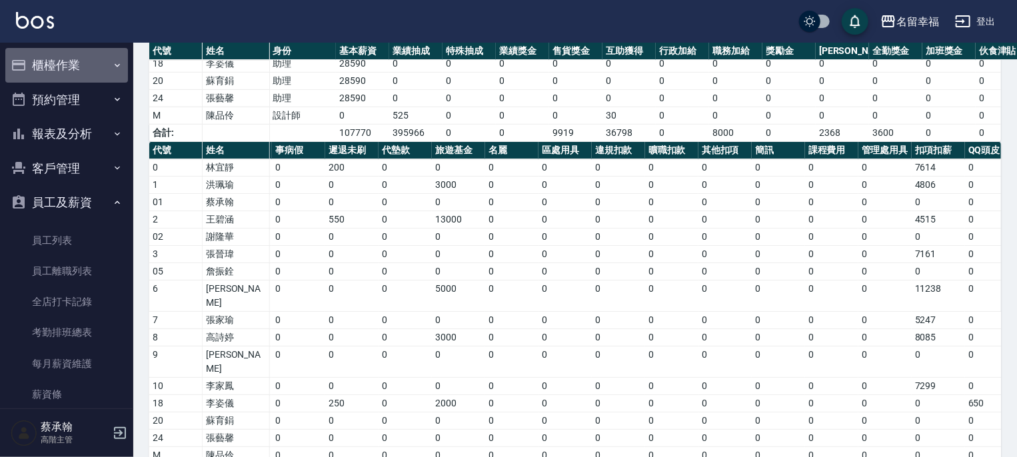
click at [73, 67] on button "櫃檯作業" at bounding box center [66, 65] width 123 height 35
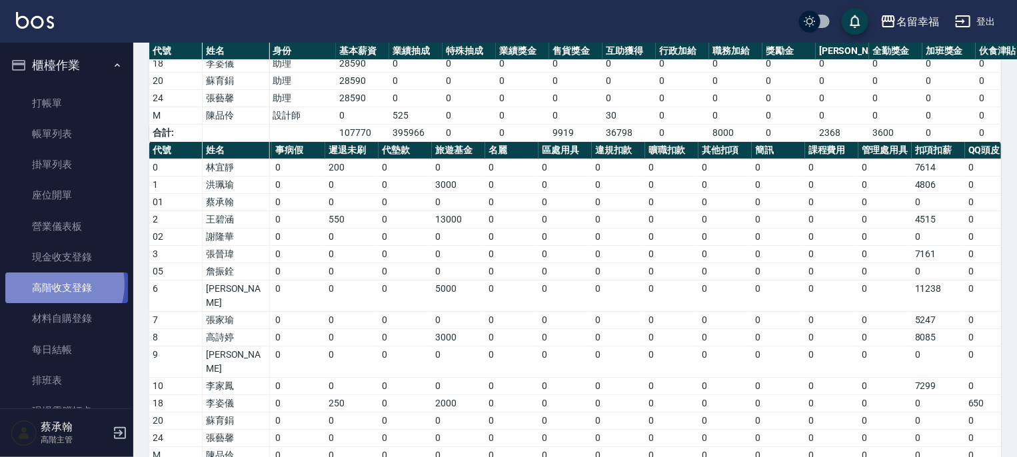
click at [56, 285] on link "高階收支登錄" at bounding box center [66, 288] width 123 height 31
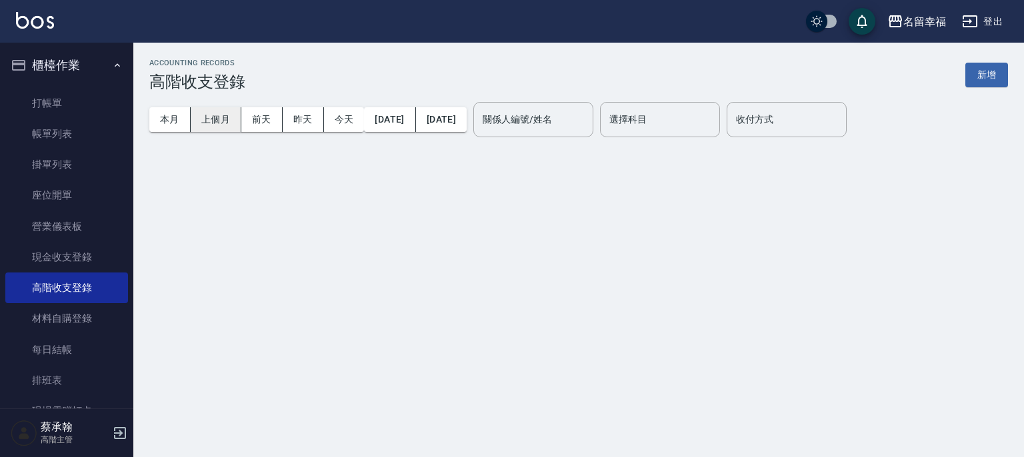
click at [206, 118] on button "上個月" at bounding box center [216, 119] width 51 height 25
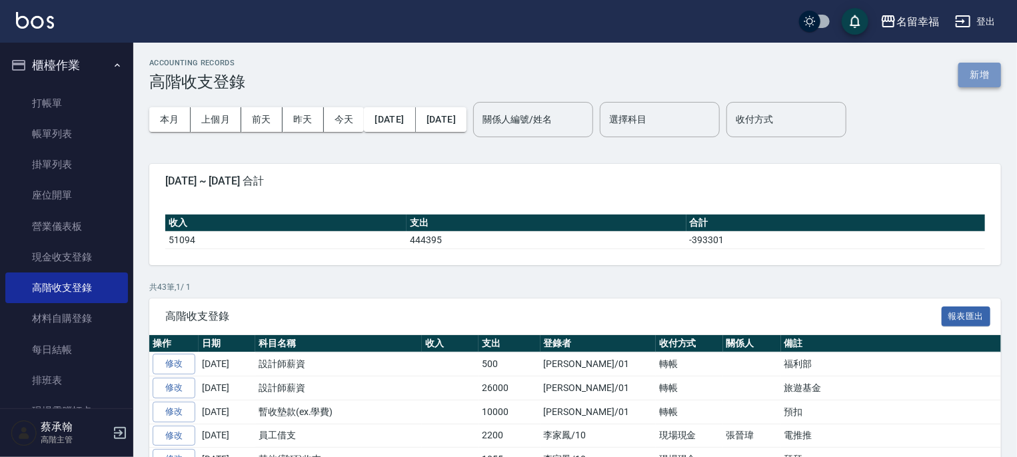
click at [977, 81] on button "新增" at bounding box center [980, 75] width 43 height 25
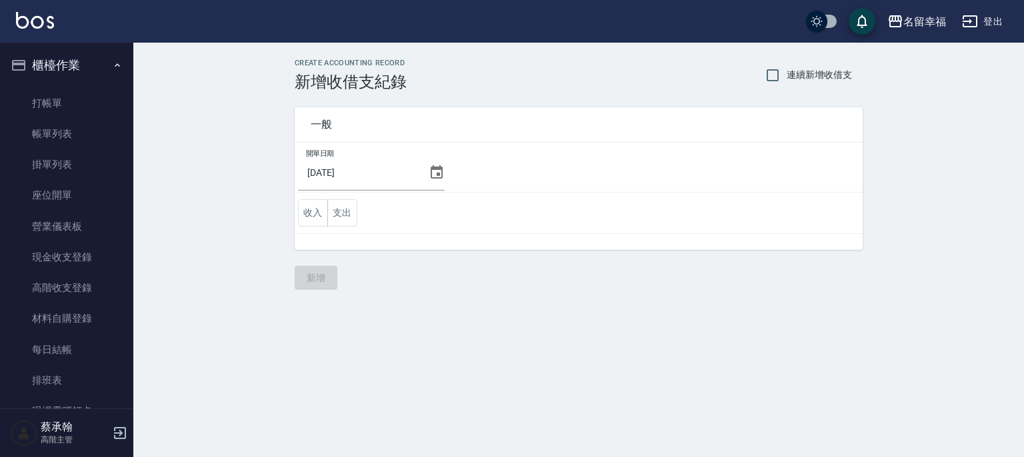
click at [431, 169] on icon at bounding box center [437, 171] width 12 height 13
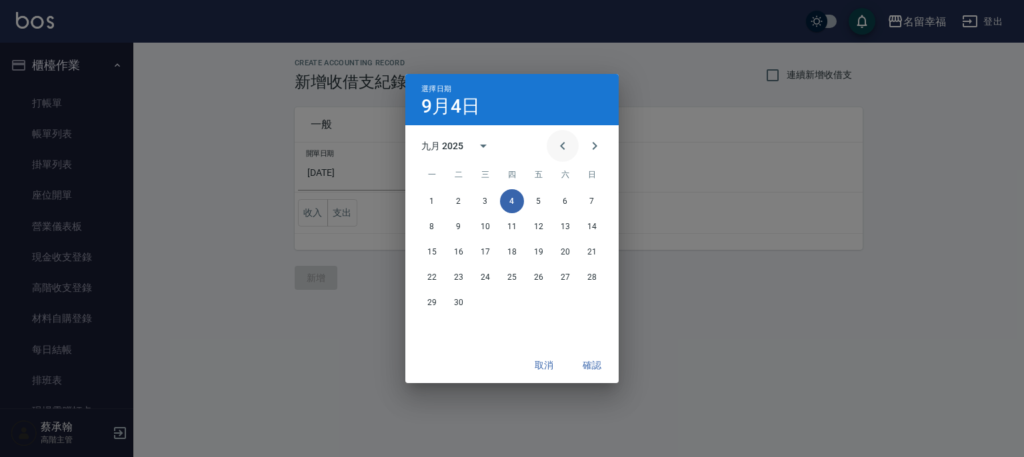
click at [557, 142] on icon "Previous month" at bounding box center [563, 146] width 16 height 16
click at [593, 301] on button "31" at bounding box center [592, 303] width 24 height 24
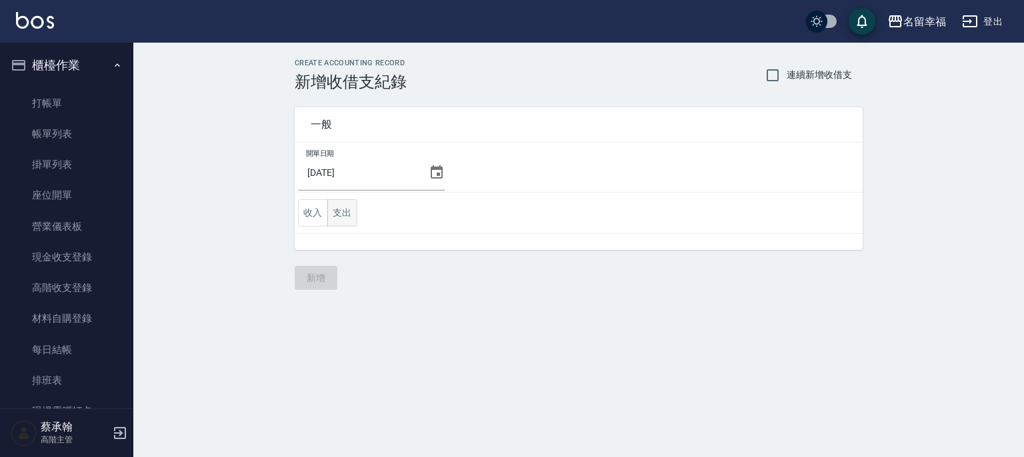
click at [344, 214] on button "支出" at bounding box center [342, 212] width 30 height 27
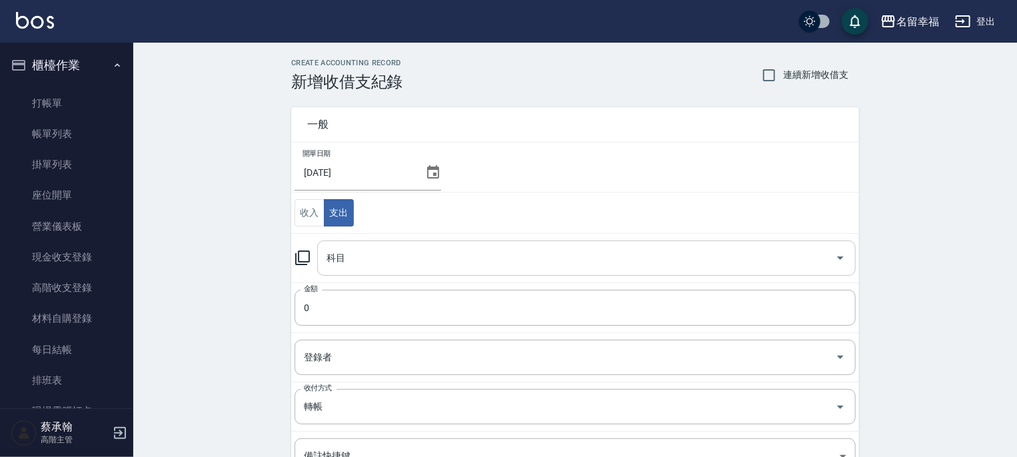
click at [355, 255] on input "科目" at bounding box center [576, 258] width 507 height 23
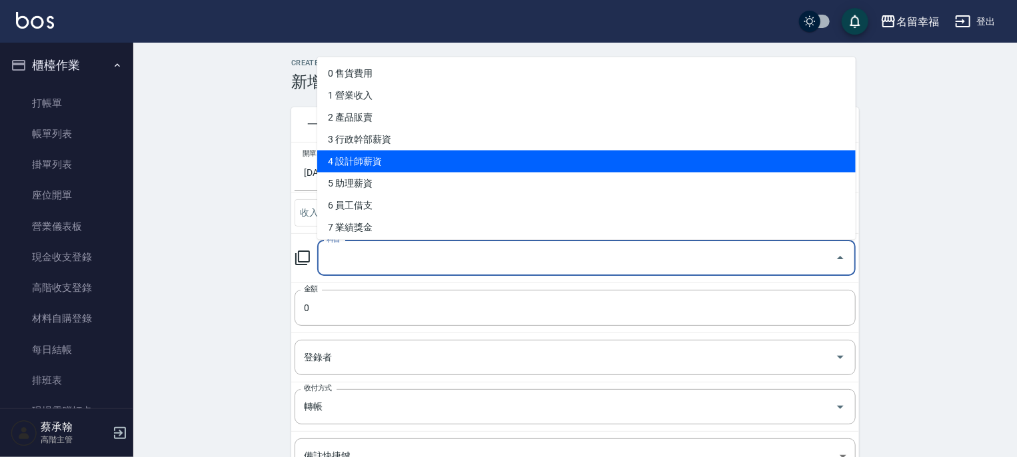
click at [359, 163] on li "4 設計師薪資" at bounding box center [586, 161] width 539 height 22
type input "4 設計師薪資"
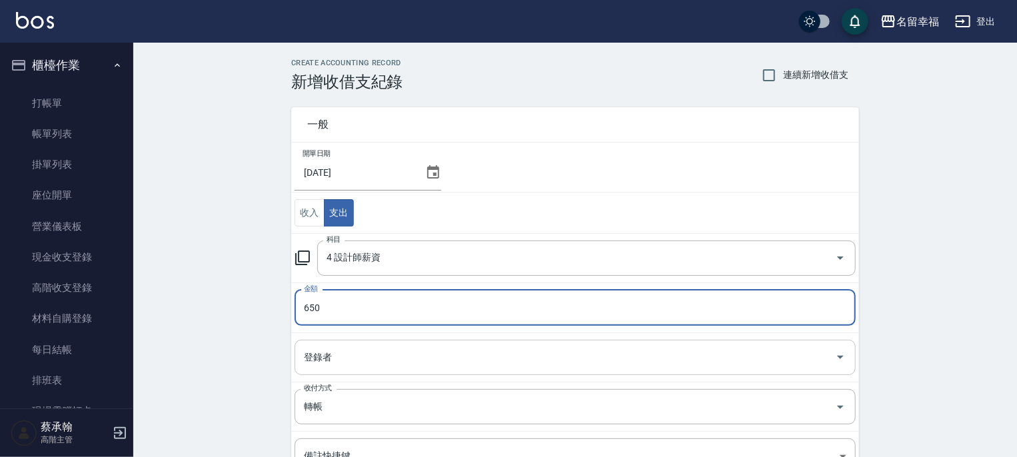
type input "650"
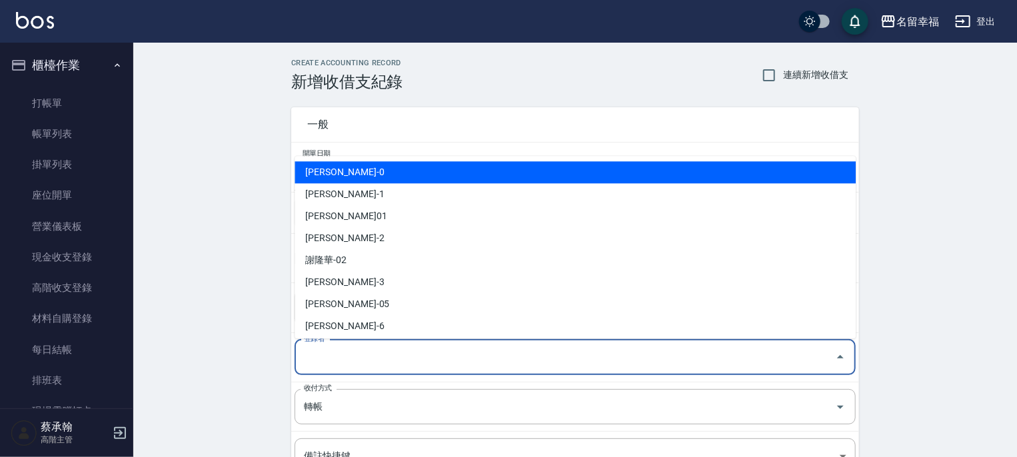
click at [321, 361] on input "登錄者" at bounding box center [565, 357] width 529 height 23
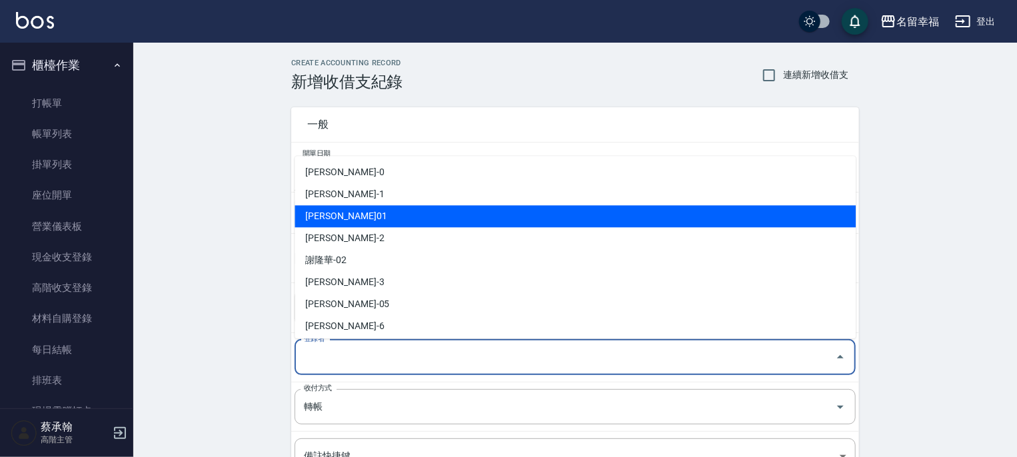
click at [337, 217] on li "蔡承翰-01" at bounding box center [575, 216] width 561 height 22
type input "蔡承翰-01"
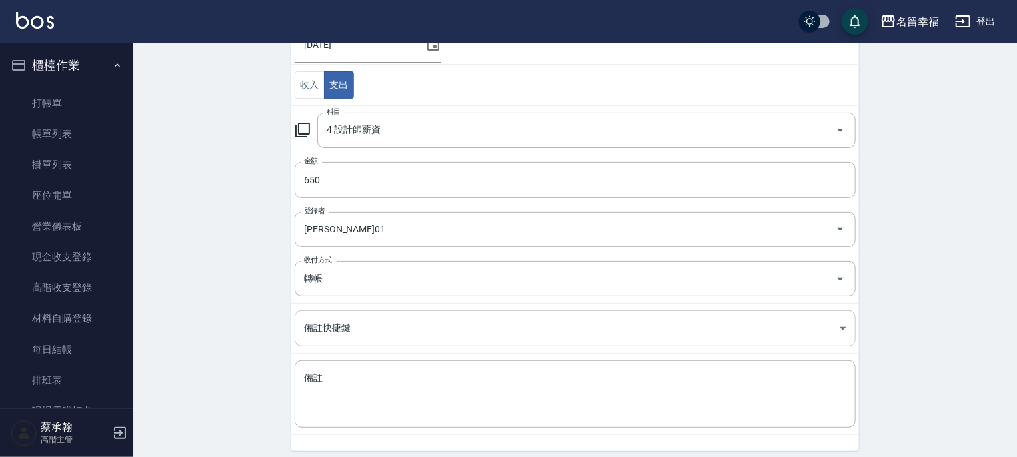
scroll to position [133, 0]
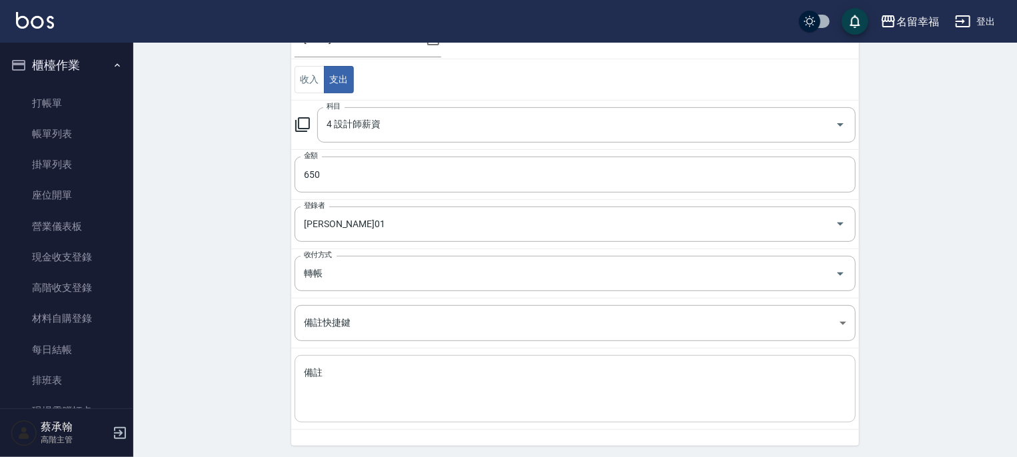
click at [328, 363] on div "x 備註" at bounding box center [575, 388] width 561 height 67
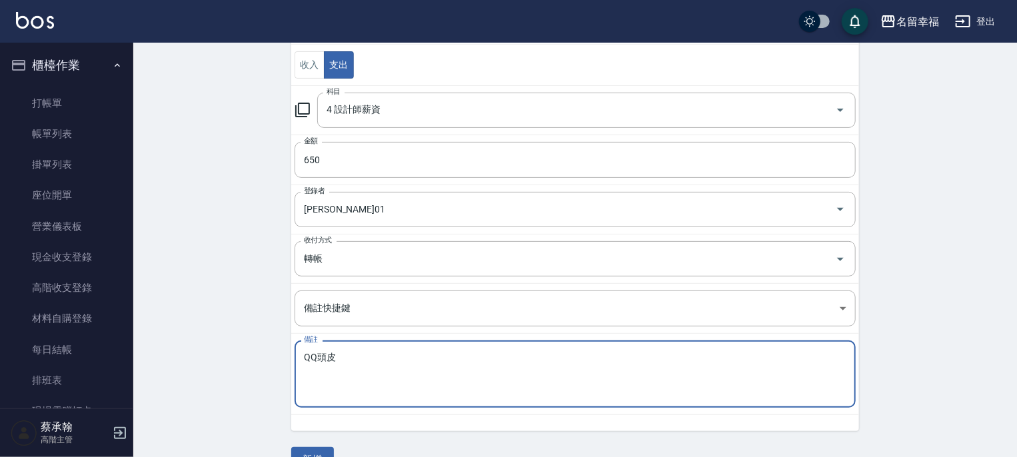
scroll to position [177, 0]
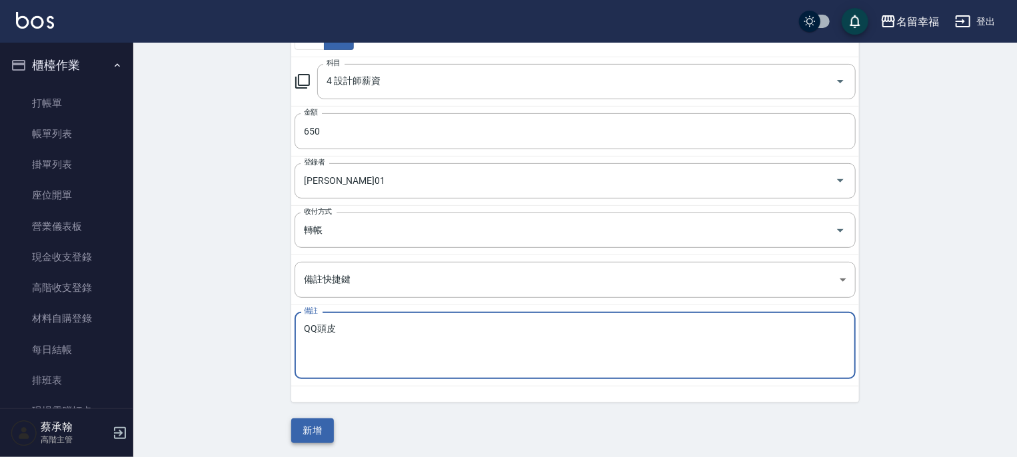
type textarea "QQ頭皮"
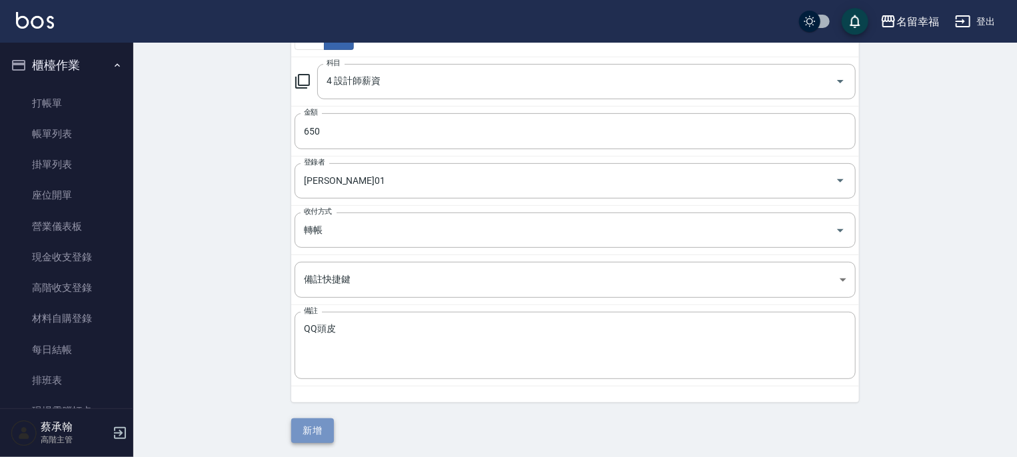
click at [329, 425] on button "新增" at bounding box center [312, 431] width 43 height 25
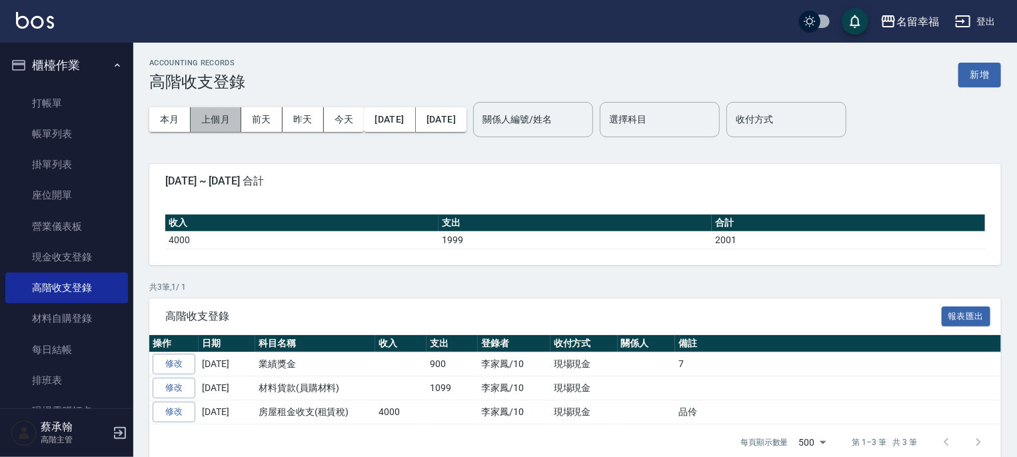
drag, startPoint x: 219, startPoint y: 115, endPoint x: 501, endPoint y: 254, distance: 315.1
click at [219, 115] on button "上個月" at bounding box center [216, 119] width 51 height 25
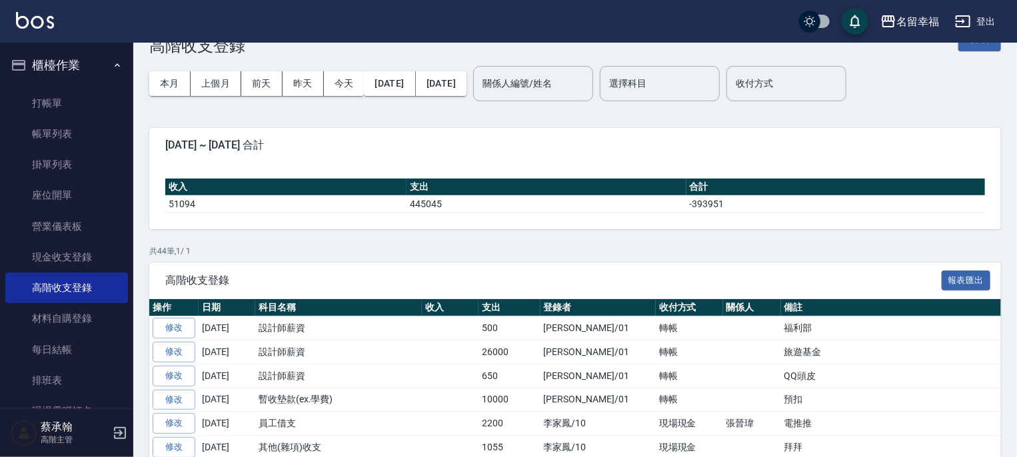
scroll to position [67, 0]
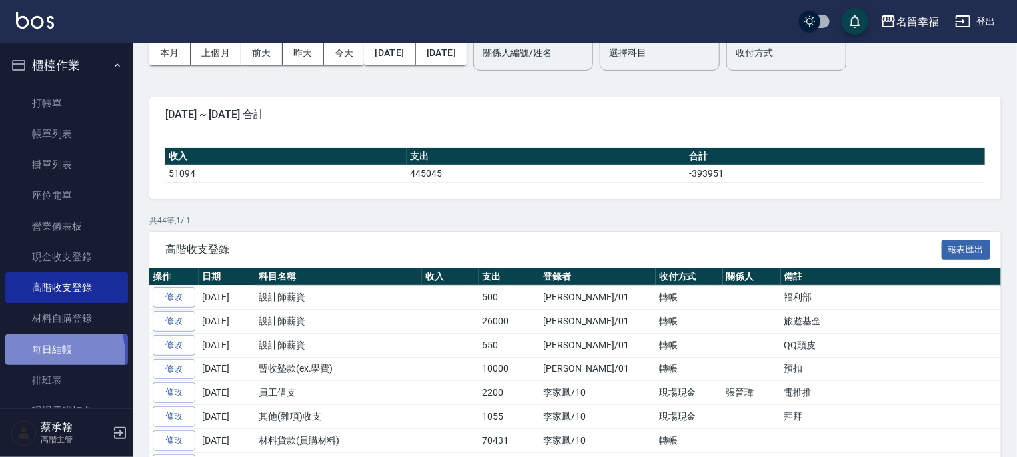
click at [49, 355] on link "每日結帳" at bounding box center [66, 350] width 123 height 31
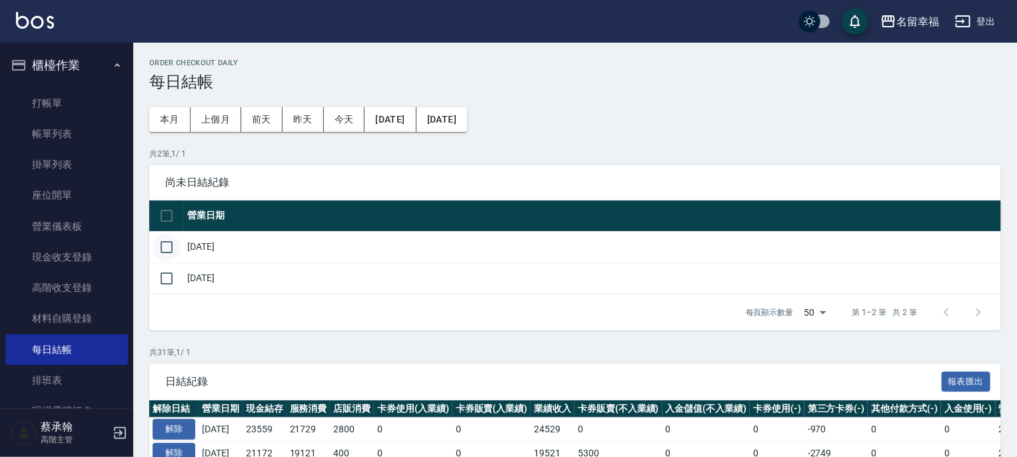
click at [160, 241] on input "checkbox" at bounding box center [167, 247] width 28 height 28
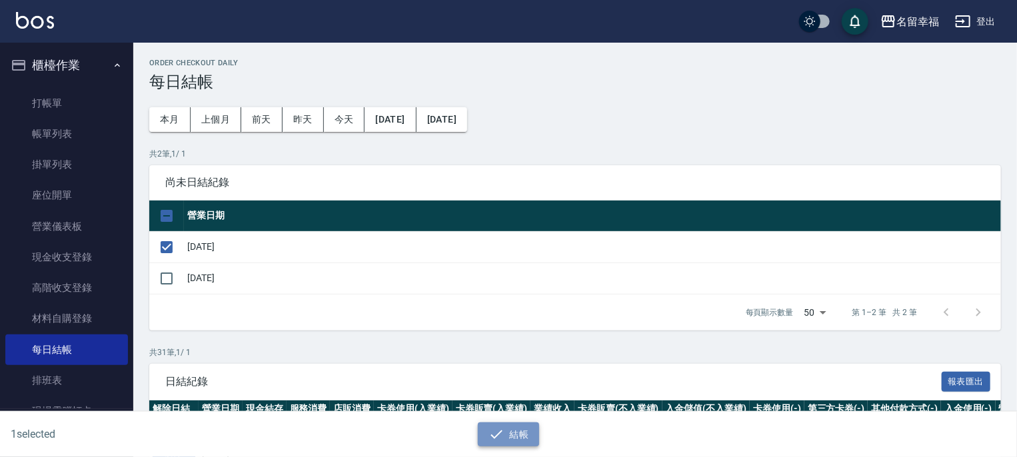
click at [504, 439] on icon "button" at bounding box center [497, 435] width 16 height 16
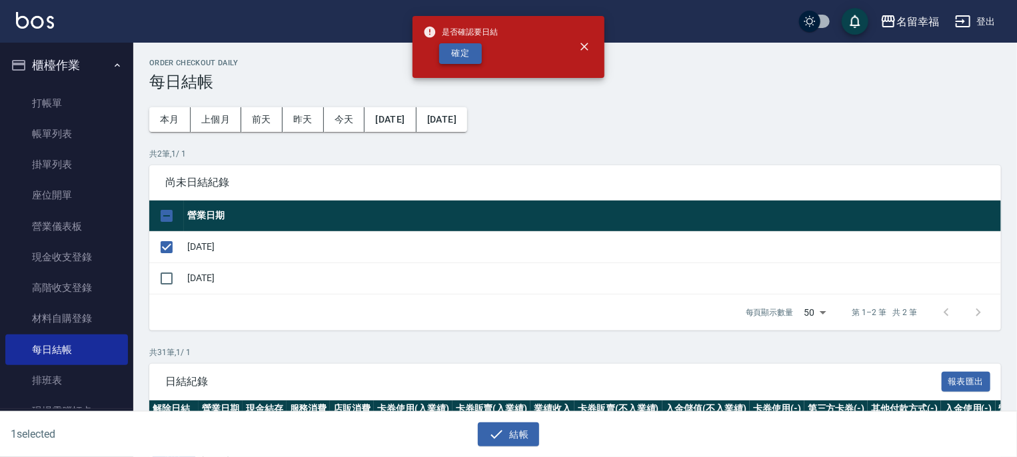
click at [457, 57] on button "確定" at bounding box center [460, 53] width 43 height 21
checkbox input "false"
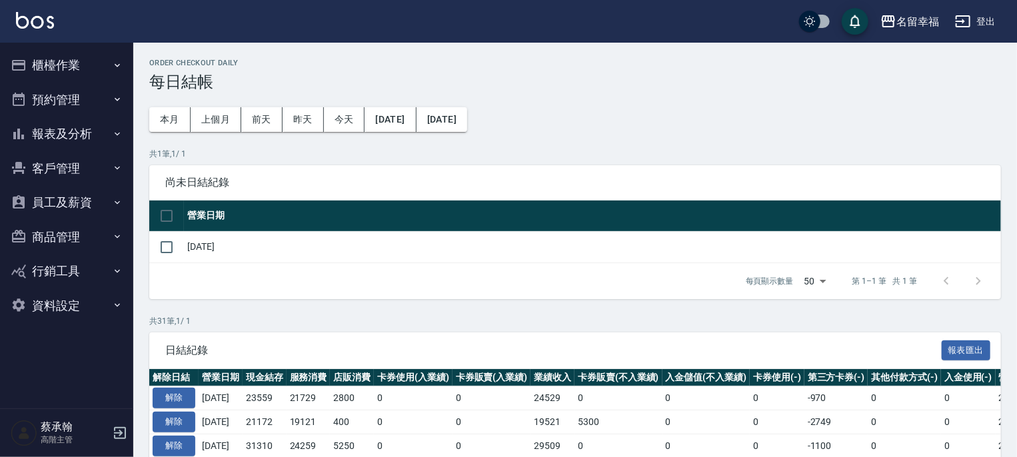
click at [72, 203] on button "員工及薪資" at bounding box center [66, 202] width 123 height 35
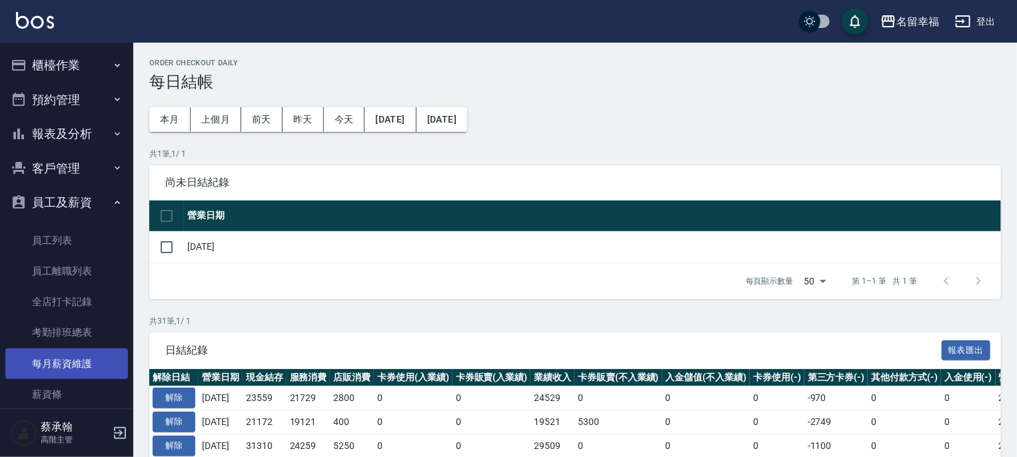
scroll to position [67, 0]
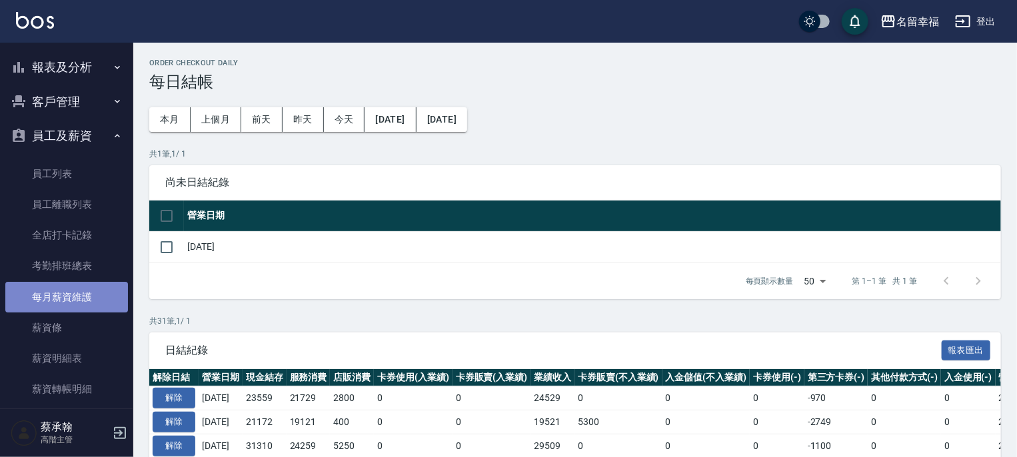
click at [69, 293] on link "每月薪資維護" at bounding box center [66, 297] width 123 height 31
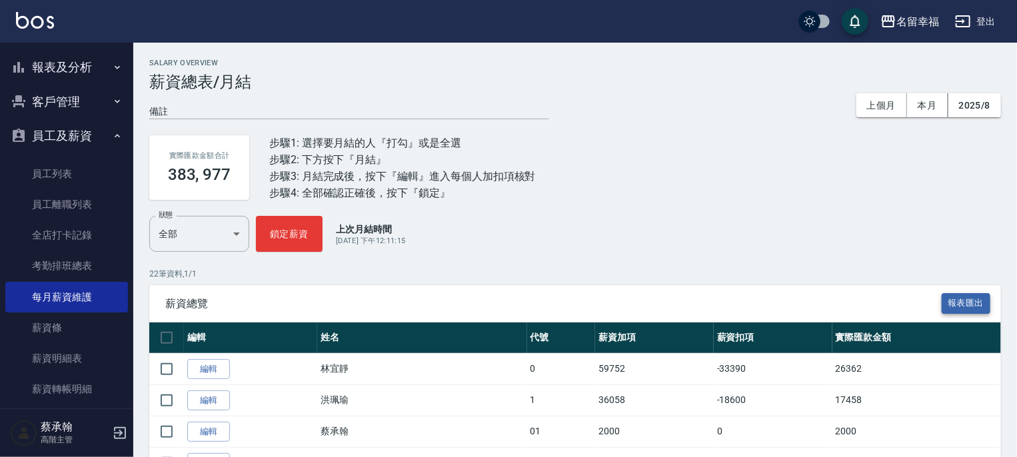
click at [967, 298] on button "報表匯出" at bounding box center [966, 303] width 49 height 21
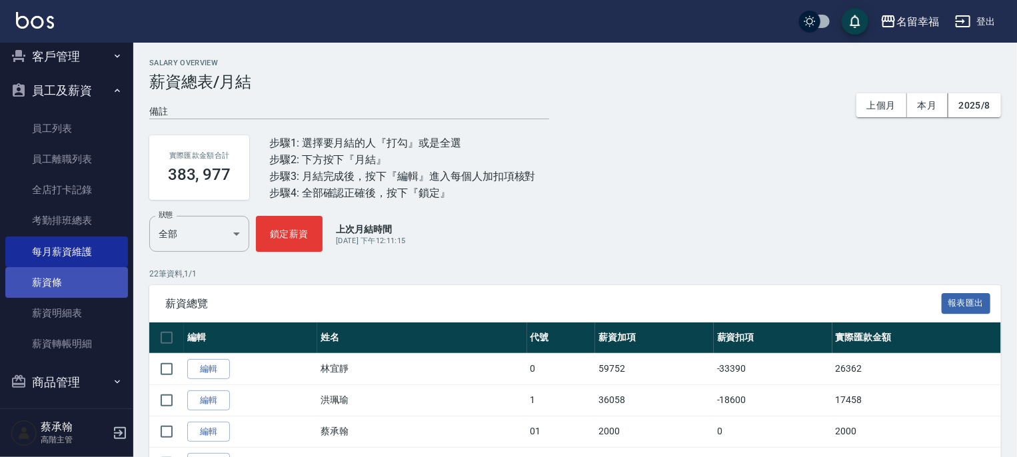
scroll to position [187, 0]
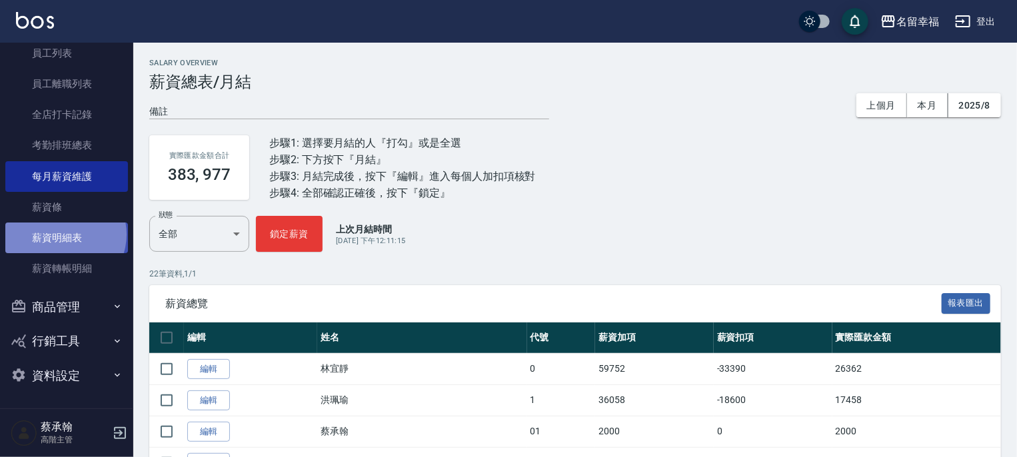
click at [64, 234] on link "薪資明細表" at bounding box center [66, 238] width 123 height 31
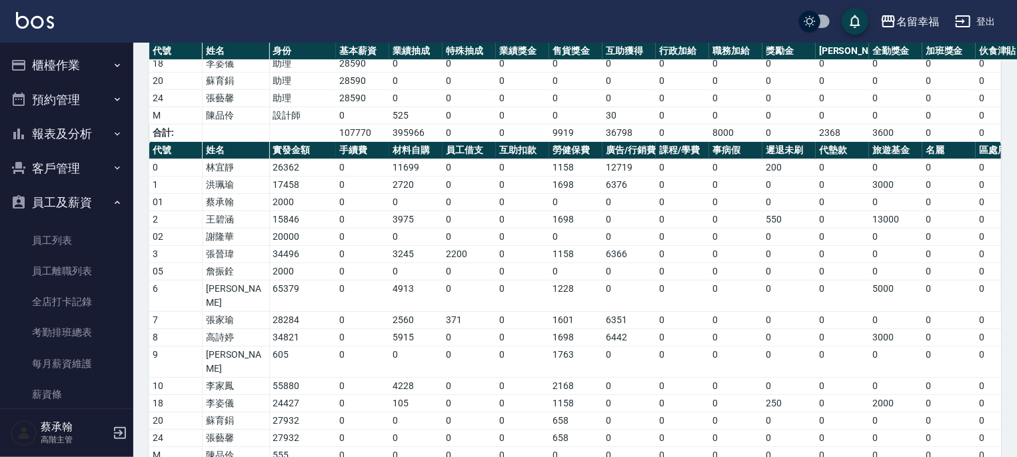
click at [67, 131] on button "報表及分析" at bounding box center [66, 134] width 123 height 35
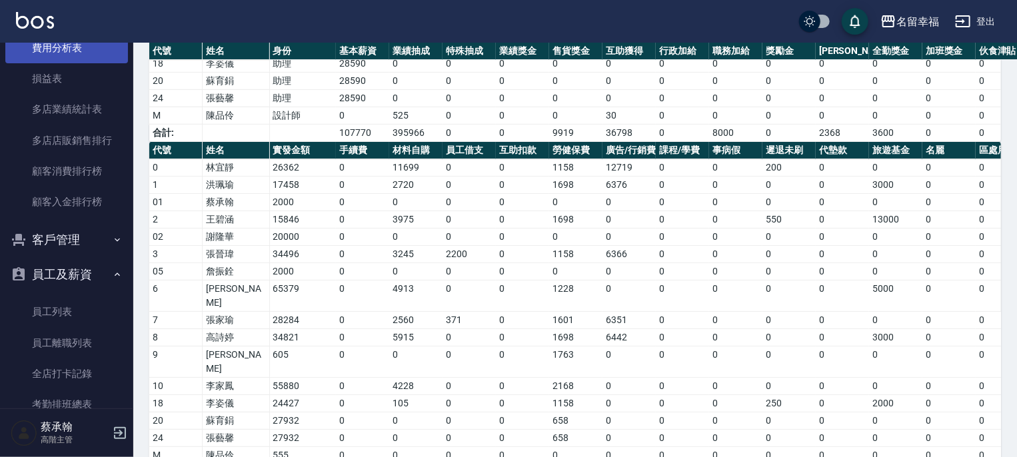
scroll to position [1200, 0]
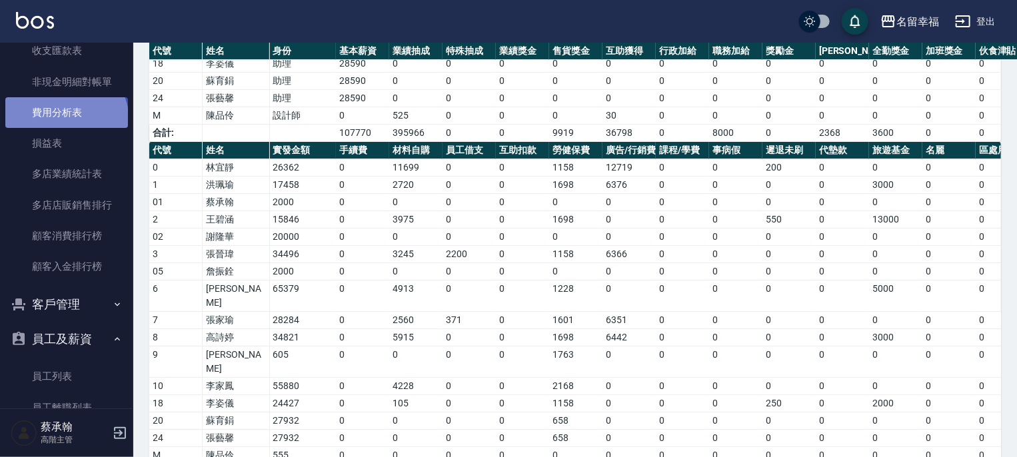
click at [65, 121] on link "費用分析表" at bounding box center [66, 112] width 123 height 31
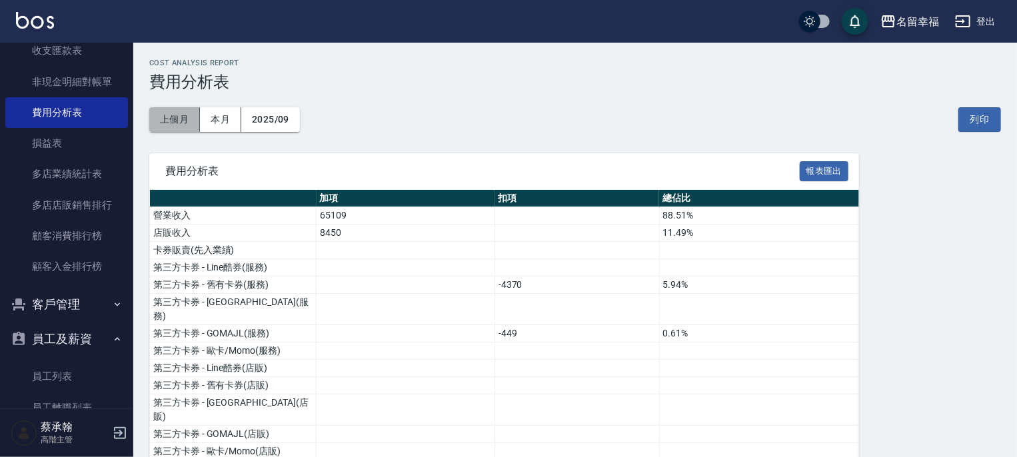
click at [179, 114] on button "上個月" at bounding box center [174, 119] width 51 height 25
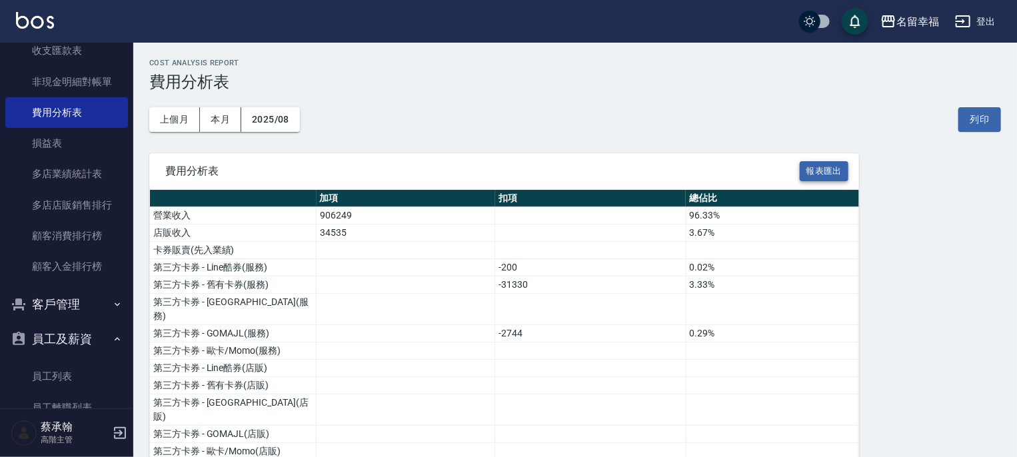
click at [814, 177] on button "報表匯出" at bounding box center [824, 171] width 49 height 21
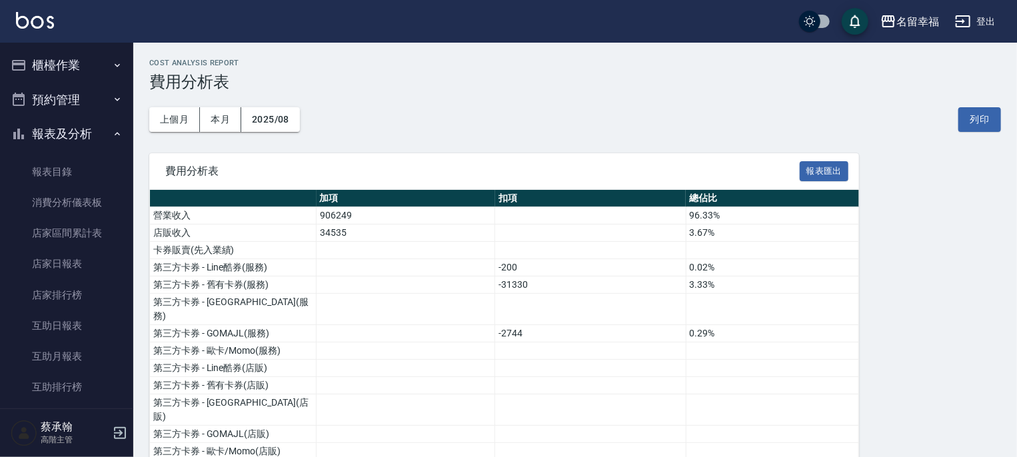
click at [53, 70] on button "櫃檯作業" at bounding box center [66, 65] width 123 height 35
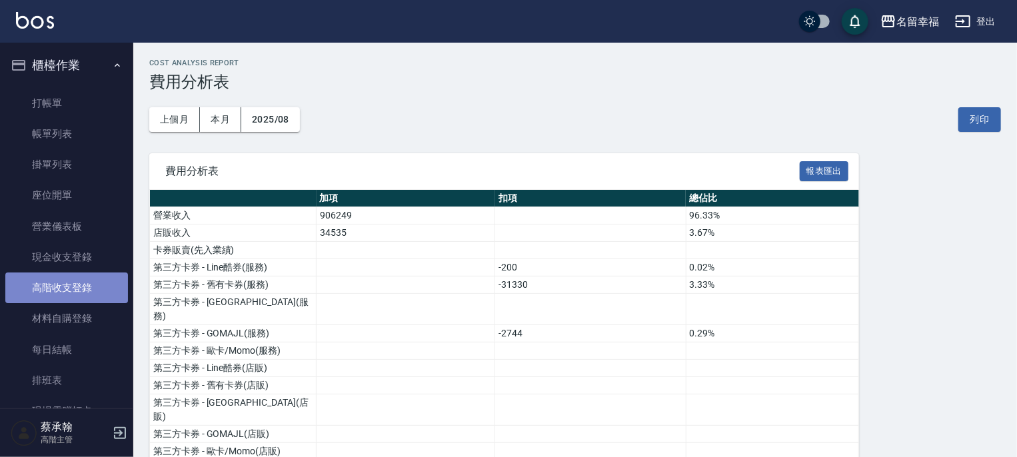
click at [71, 281] on link "高階收支登錄" at bounding box center [66, 288] width 123 height 31
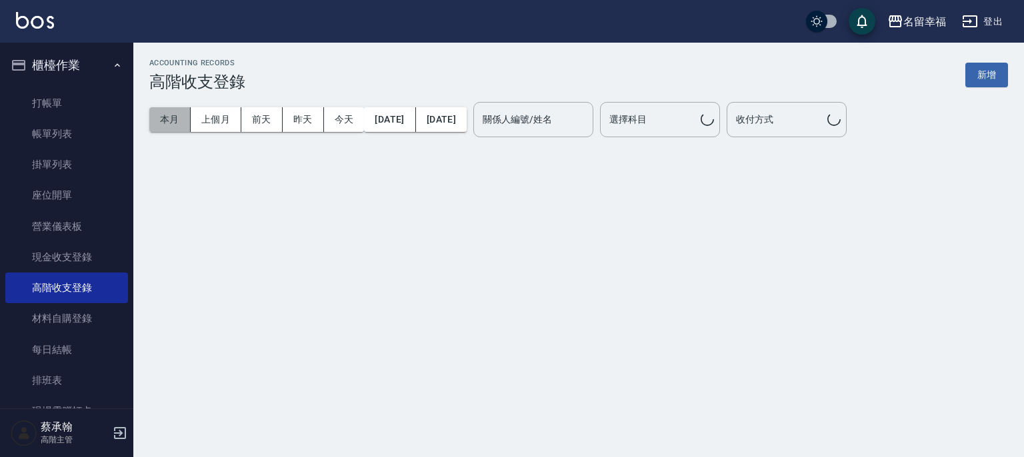
click at [168, 120] on button "本月" at bounding box center [169, 119] width 41 height 25
click at [213, 123] on button "上個月" at bounding box center [216, 119] width 51 height 25
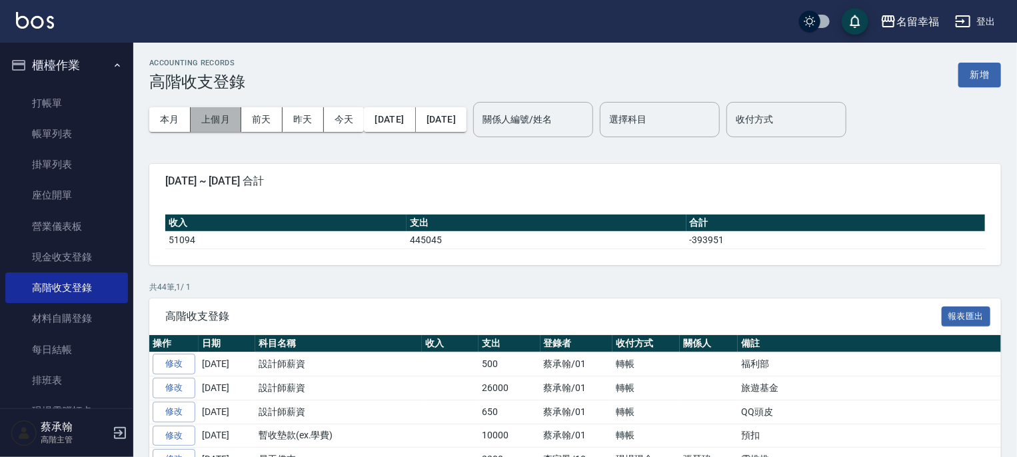
click at [219, 116] on button "上個月" at bounding box center [216, 119] width 51 height 25
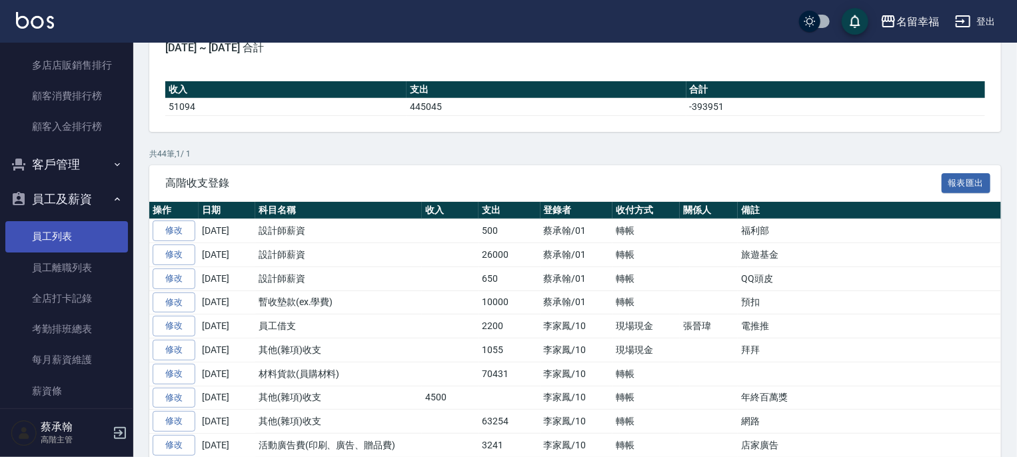
scroll to position [1866, 0]
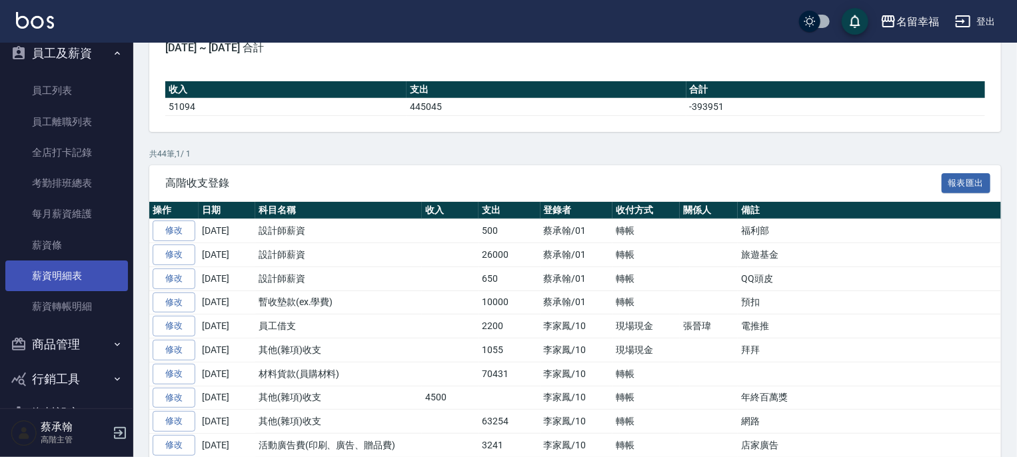
click at [61, 277] on link "薪資明細表" at bounding box center [66, 276] width 123 height 31
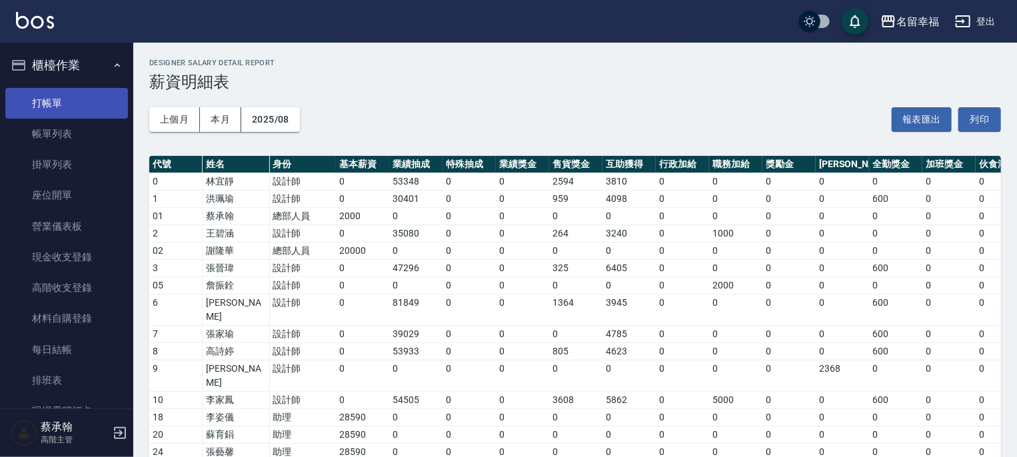
click at [60, 103] on link "打帳單" at bounding box center [66, 103] width 123 height 31
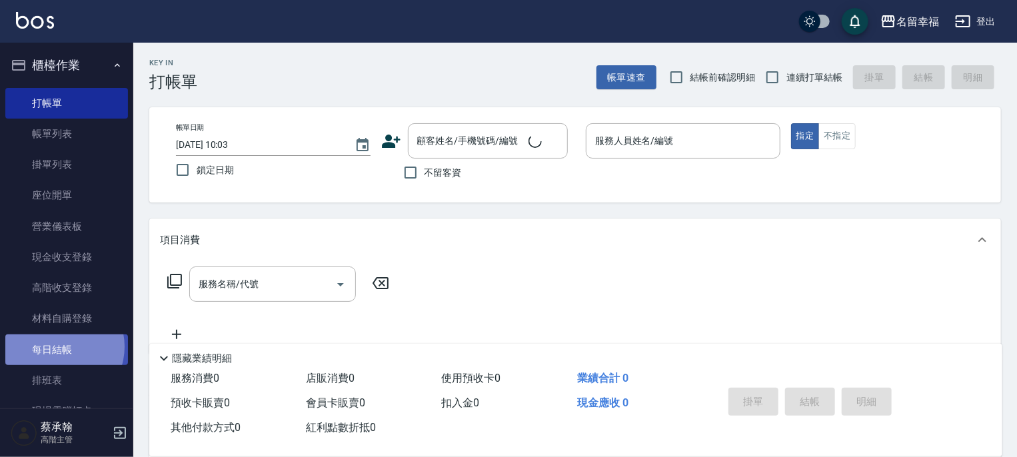
click at [60, 347] on link "每日結帳" at bounding box center [66, 350] width 123 height 31
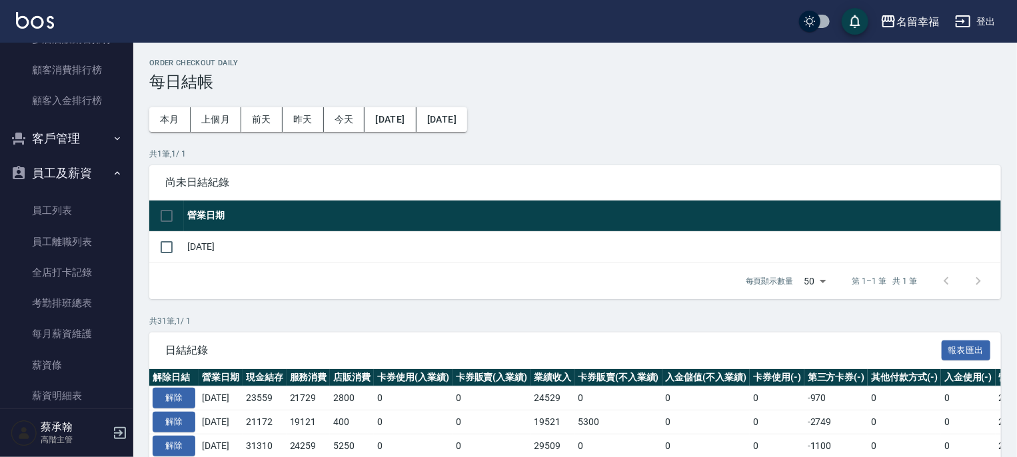
scroll to position [1866, 0]
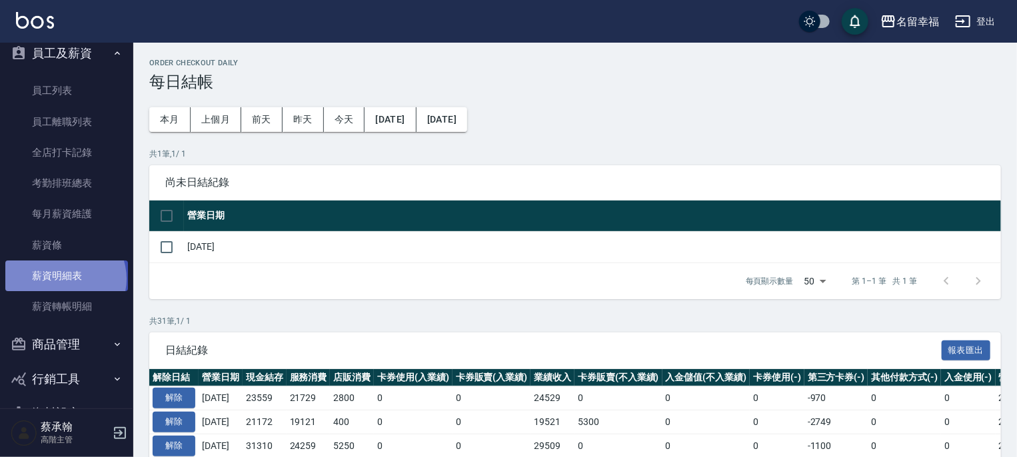
click at [64, 279] on link "薪資明細表" at bounding box center [66, 276] width 123 height 31
